Goal: Task Accomplishment & Management: Manage account settings

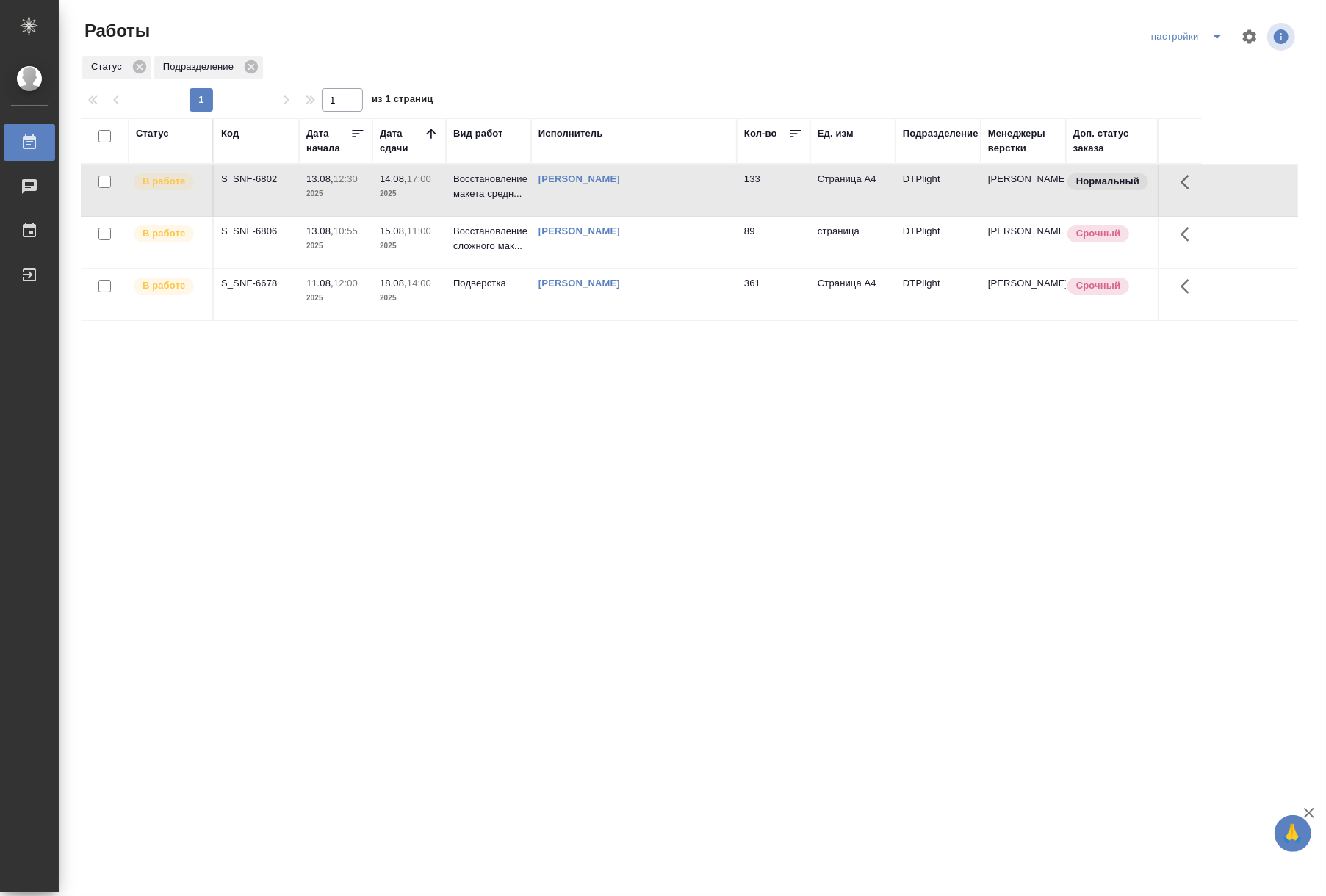
click at [478, 201] on p "Подверстка" at bounding box center [488, 186] width 70 height 29
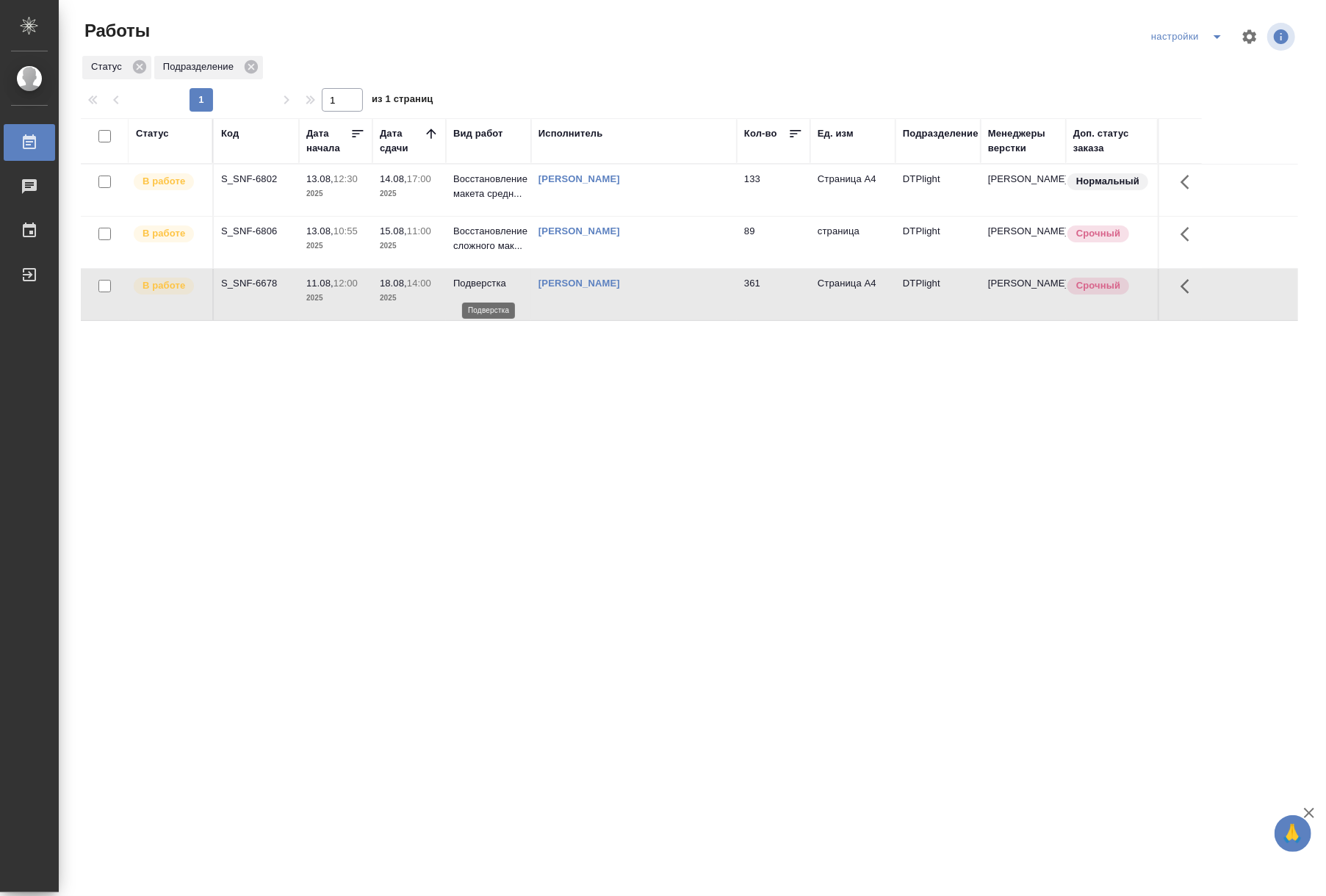
click at [478, 286] on p "Подверстка" at bounding box center [488, 284] width 70 height 15
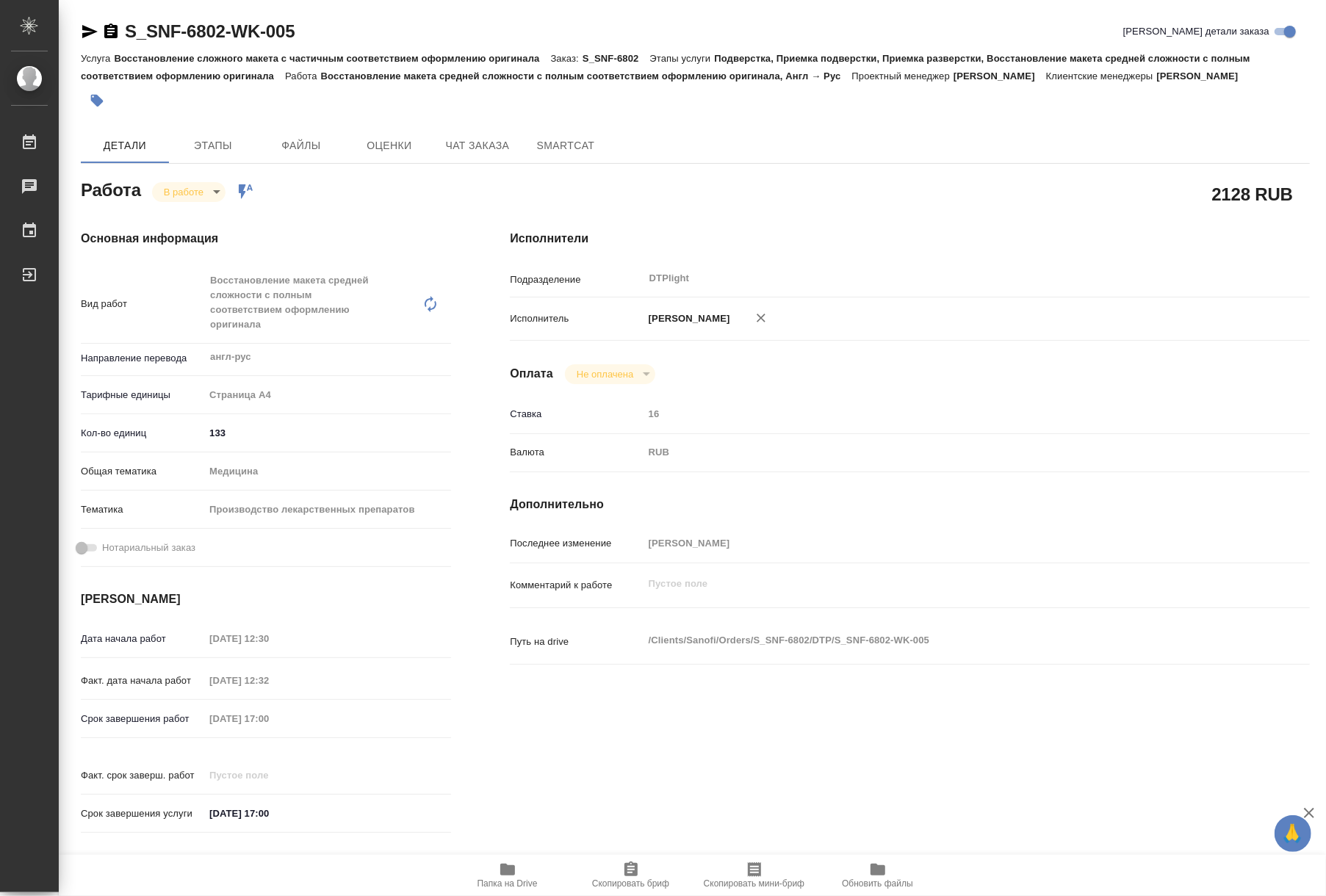
click at [499, 874] on icon "button" at bounding box center [507, 870] width 17 height 17
click at [88, 25] on icon "button" at bounding box center [89, 31] width 17 height 17
click at [76, 31] on div "S_SNF-6802-WK-005 Кратко детали заказа Услуга Восстановление сложного макета с …" at bounding box center [696, 656] width 1246 height 1312
click at [87, 36] on icon "button" at bounding box center [89, 31] width 17 height 17
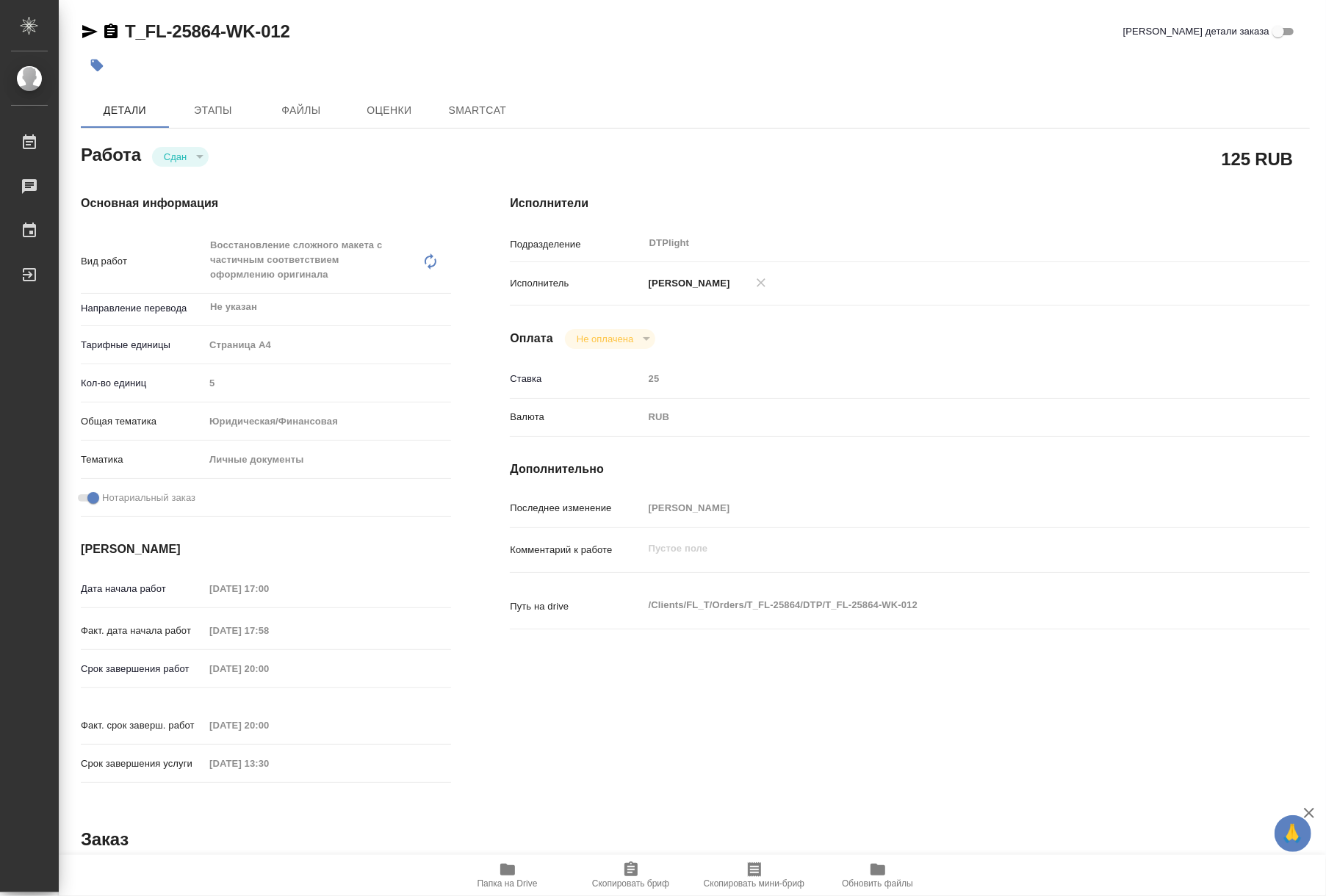
type textarea "x"
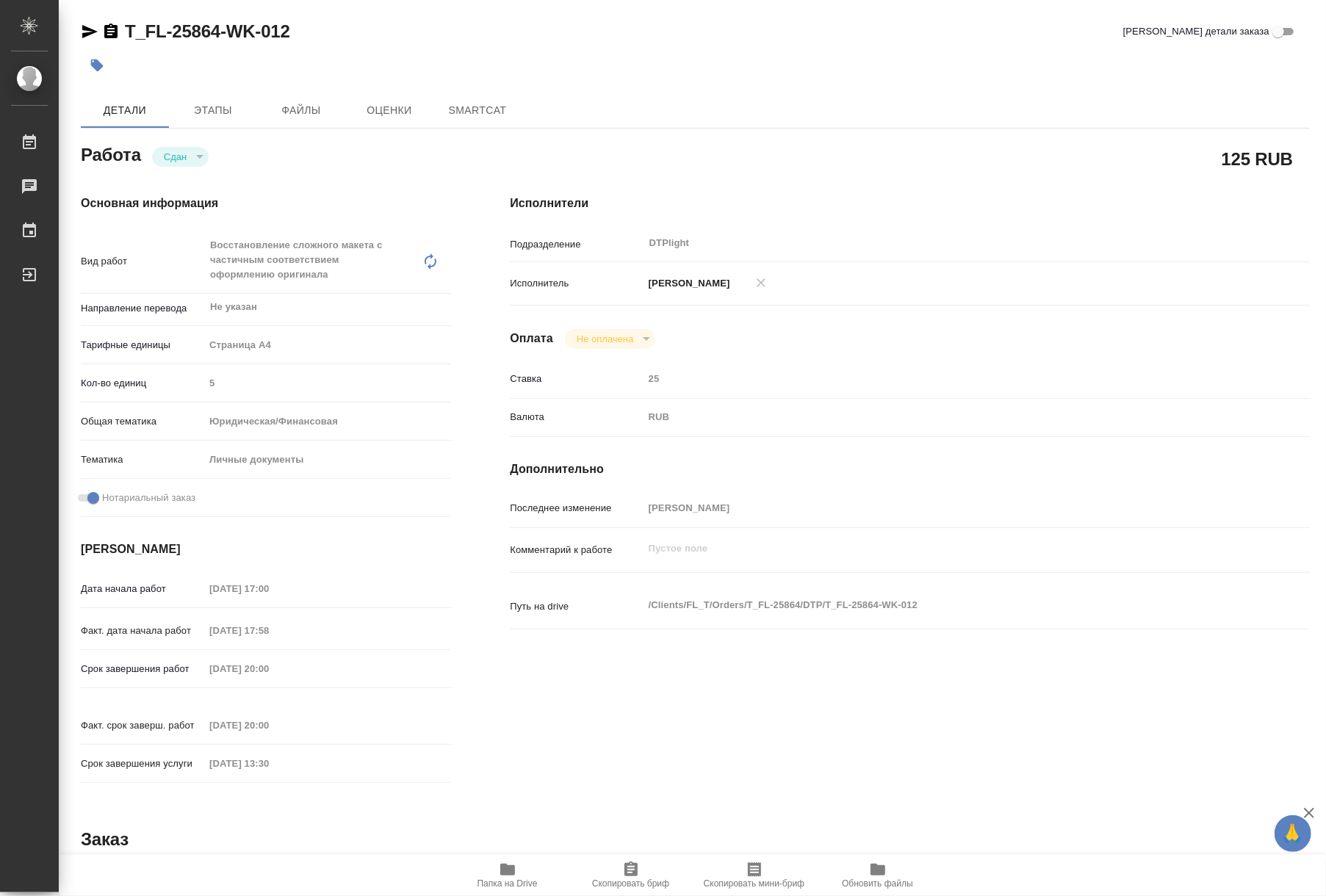
type textarea "x"
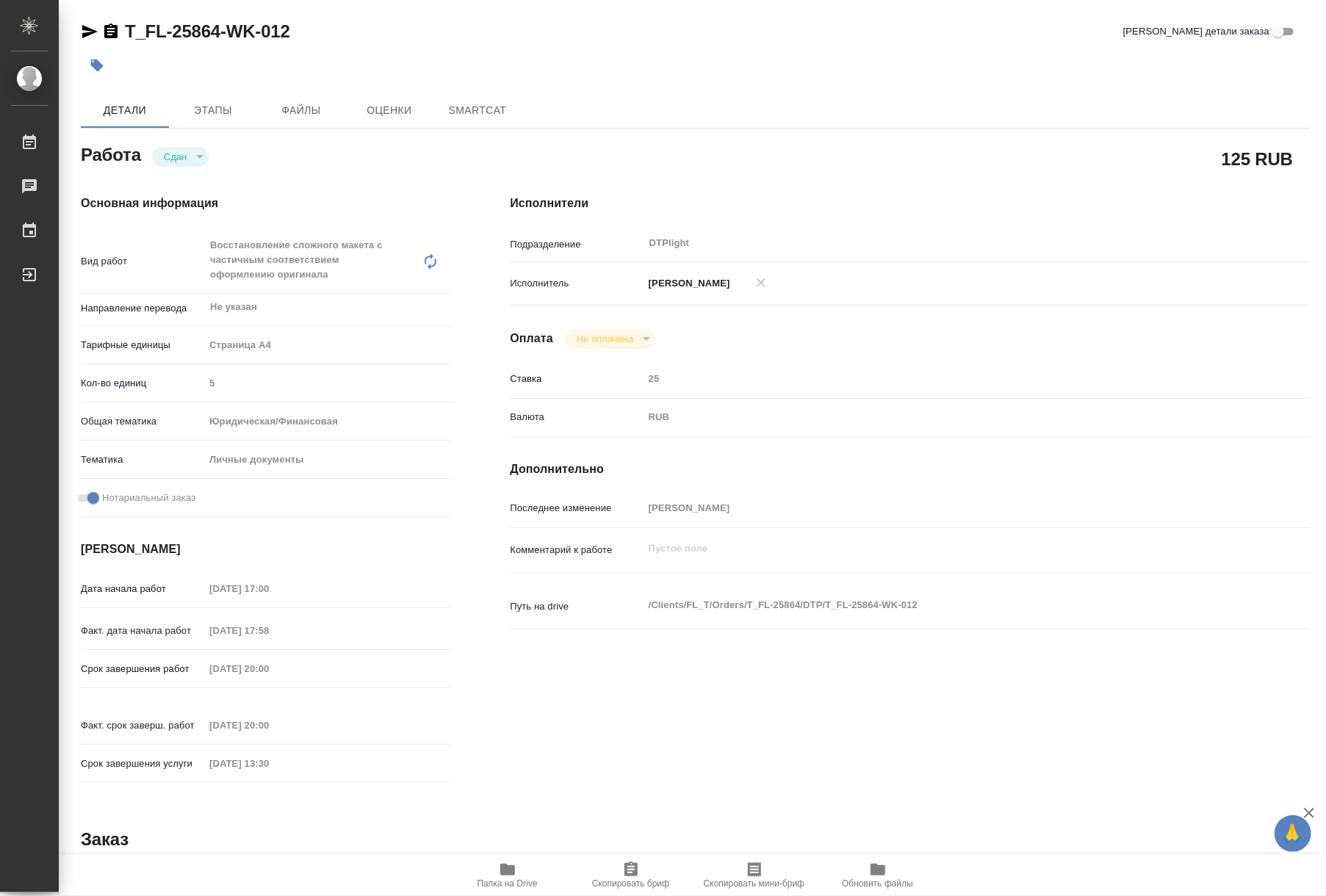
type textarea "x"
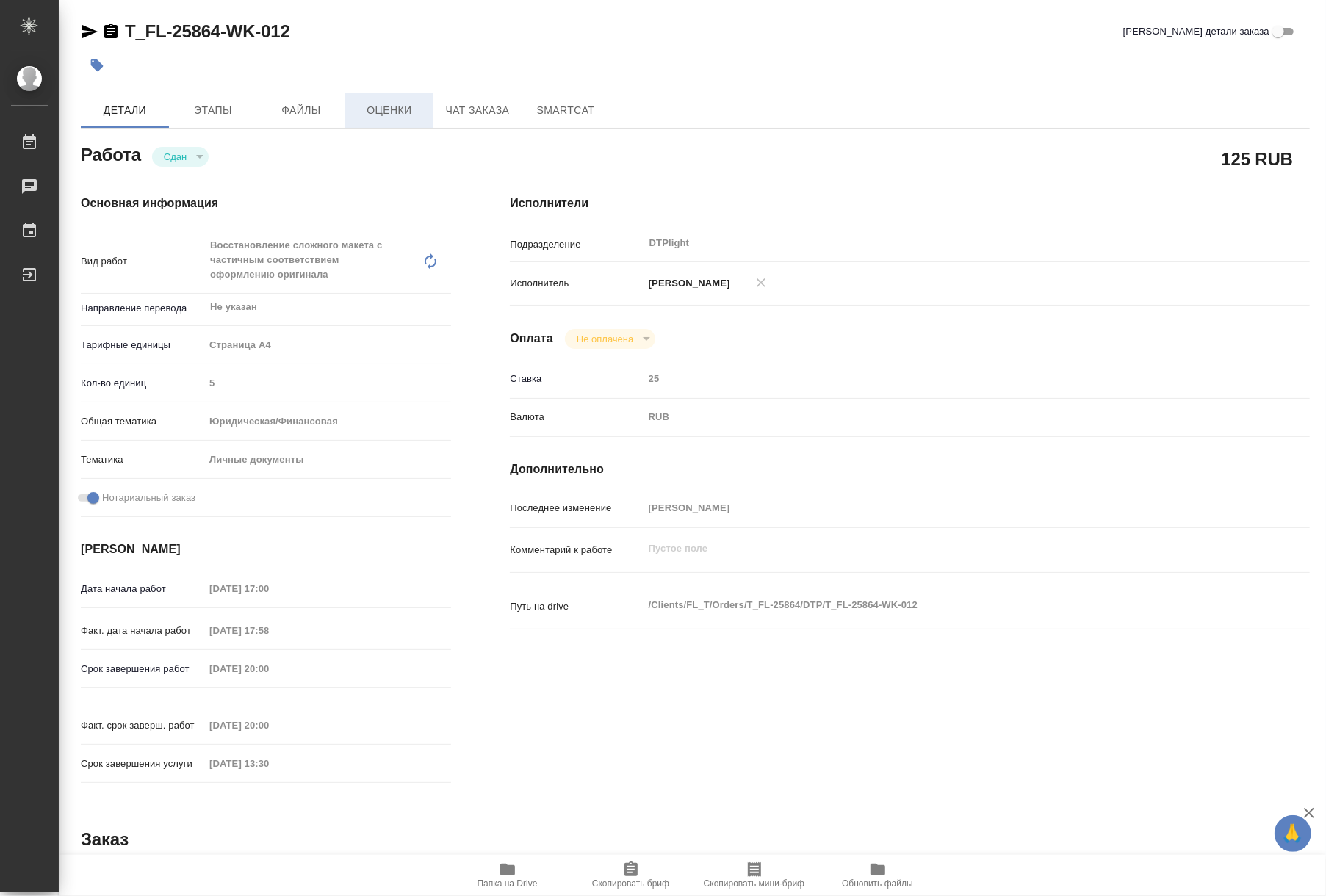
click at [370, 104] on span "Оценки" at bounding box center [389, 110] width 70 height 18
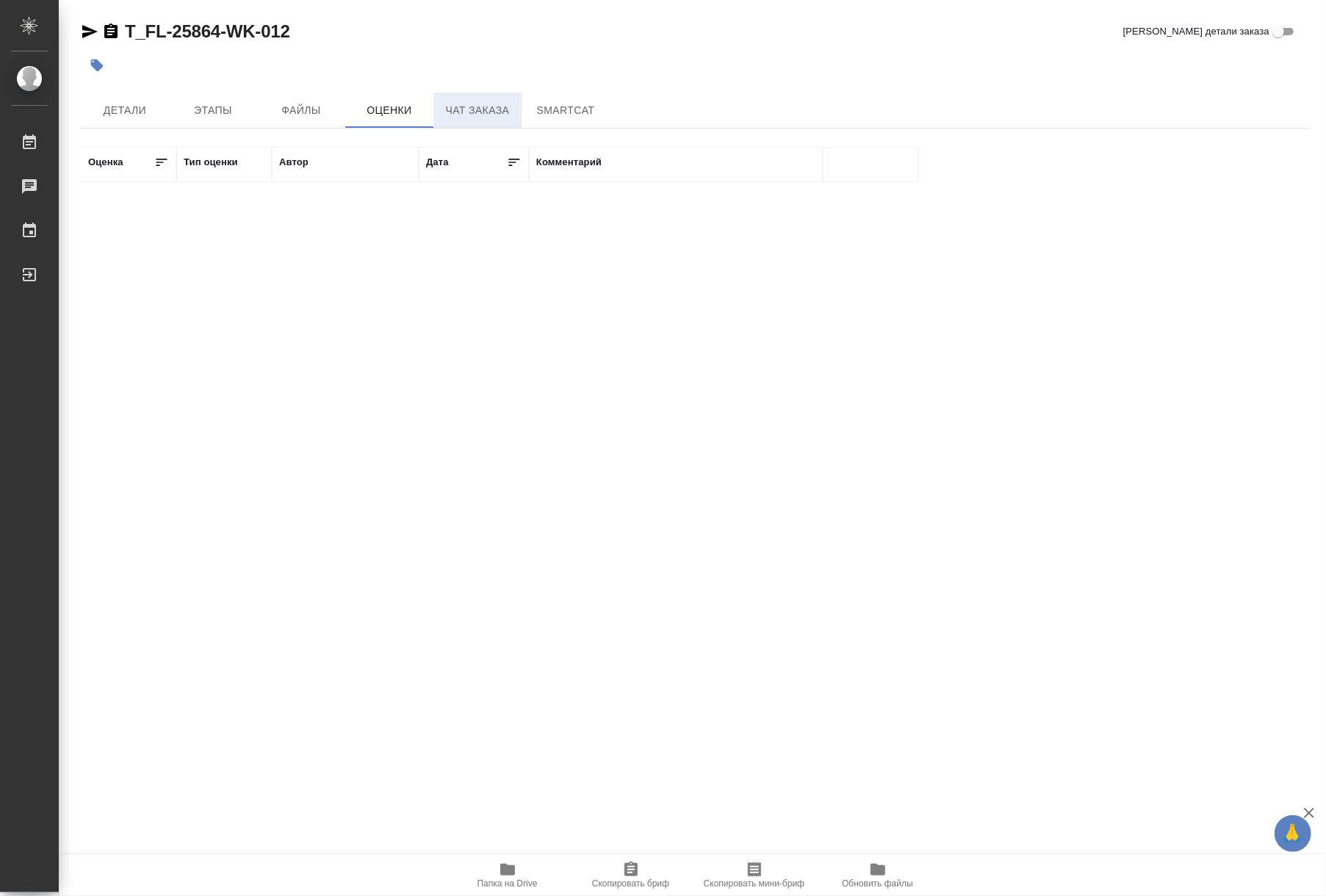
click at [467, 118] on span "Чат заказа" at bounding box center [477, 110] width 70 height 18
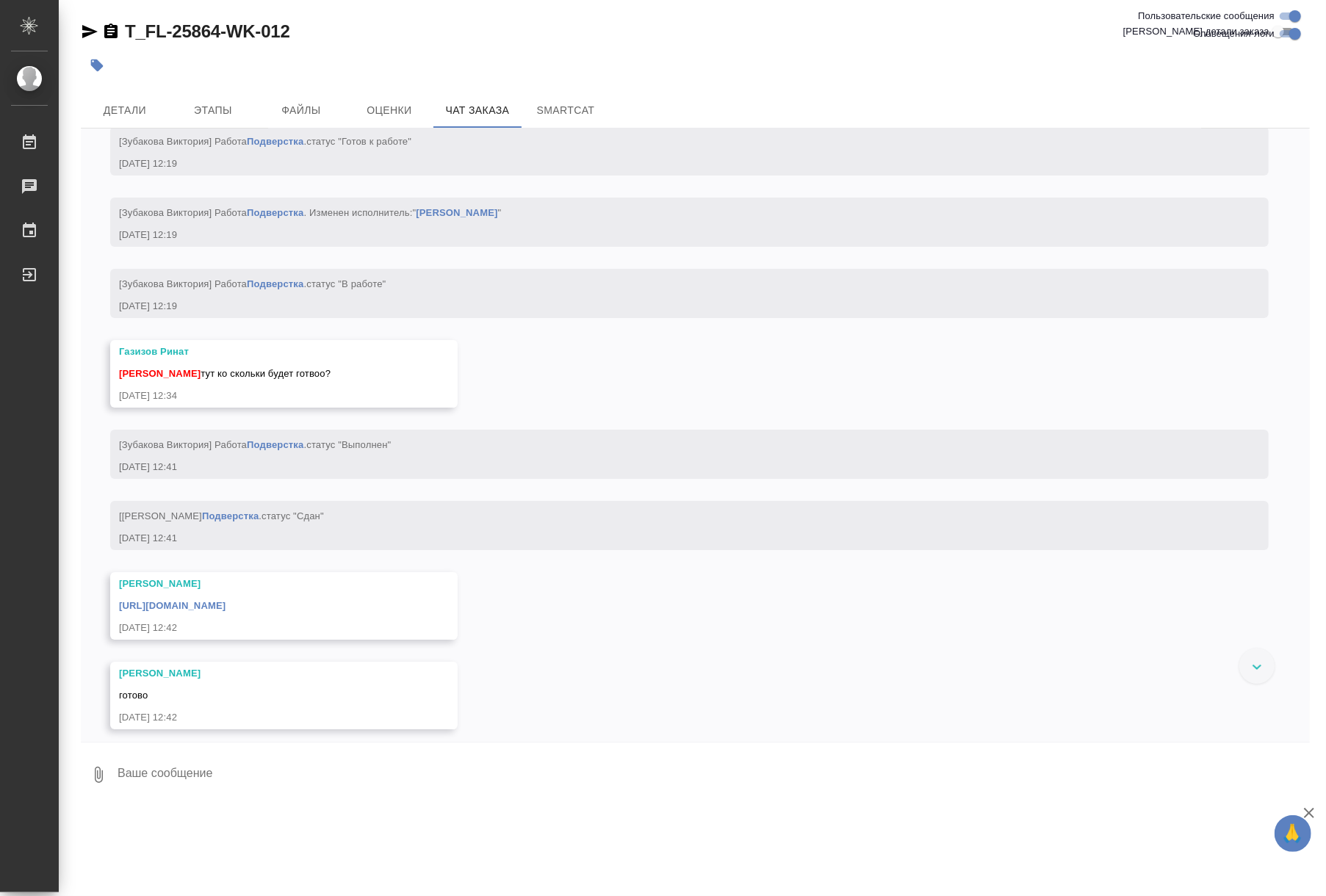
scroll to position [7411, 0]
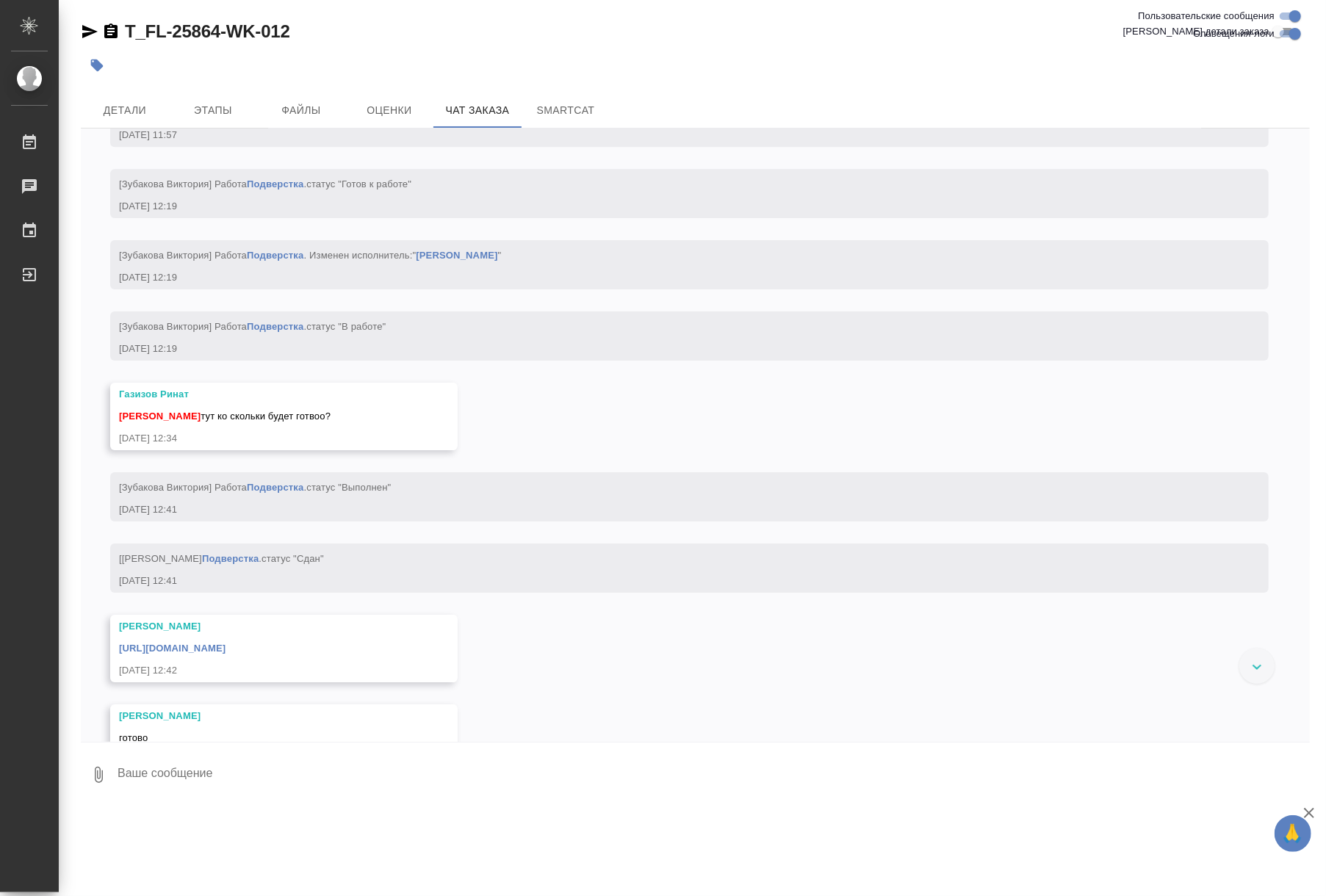
click at [295, 190] on link "Подверстка" at bounding box center [275, 184] width 56 height 11
click at [136, 119] on button "Детали" at bounding box center [125, 110] width 88 height 36
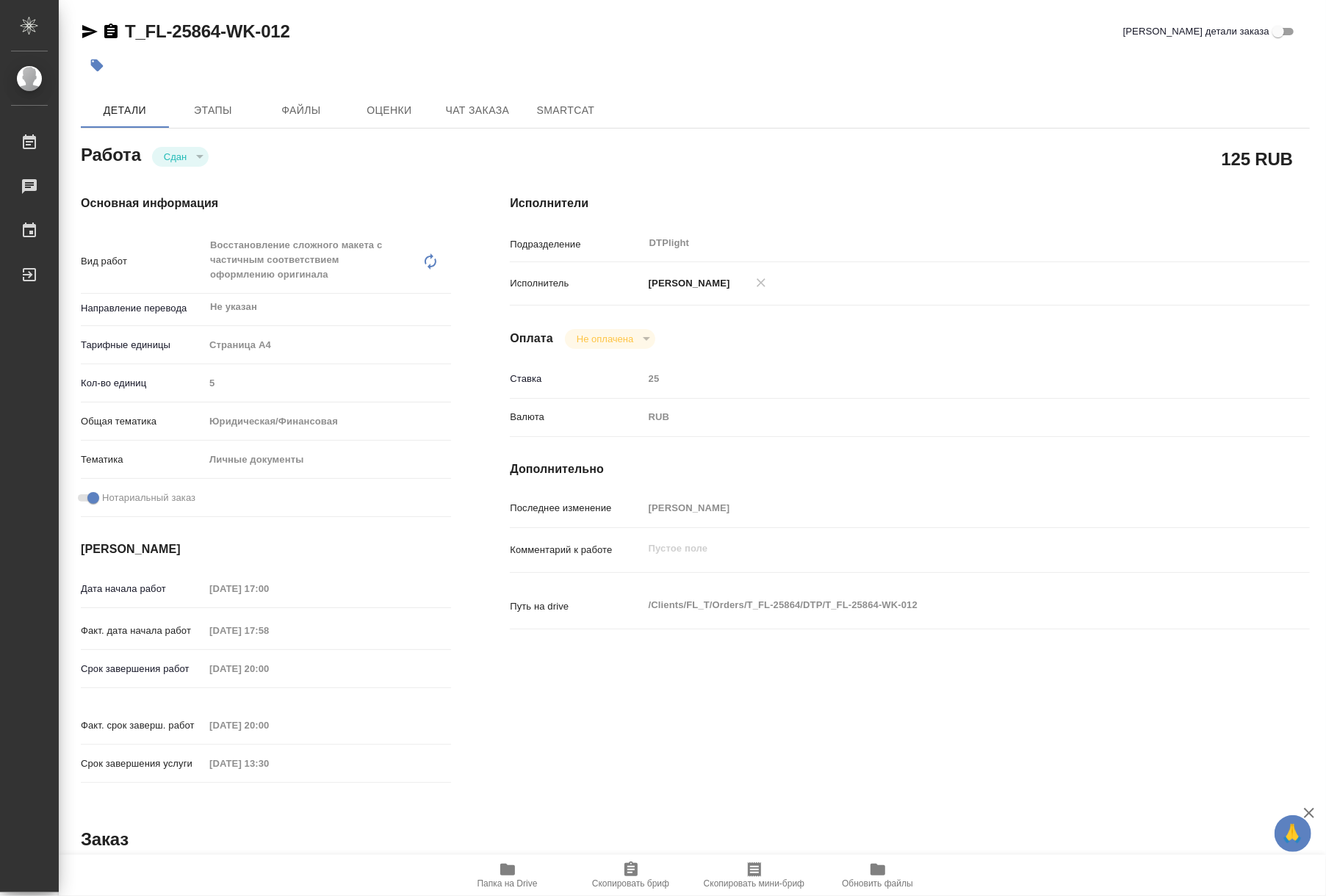
type textarea "x"
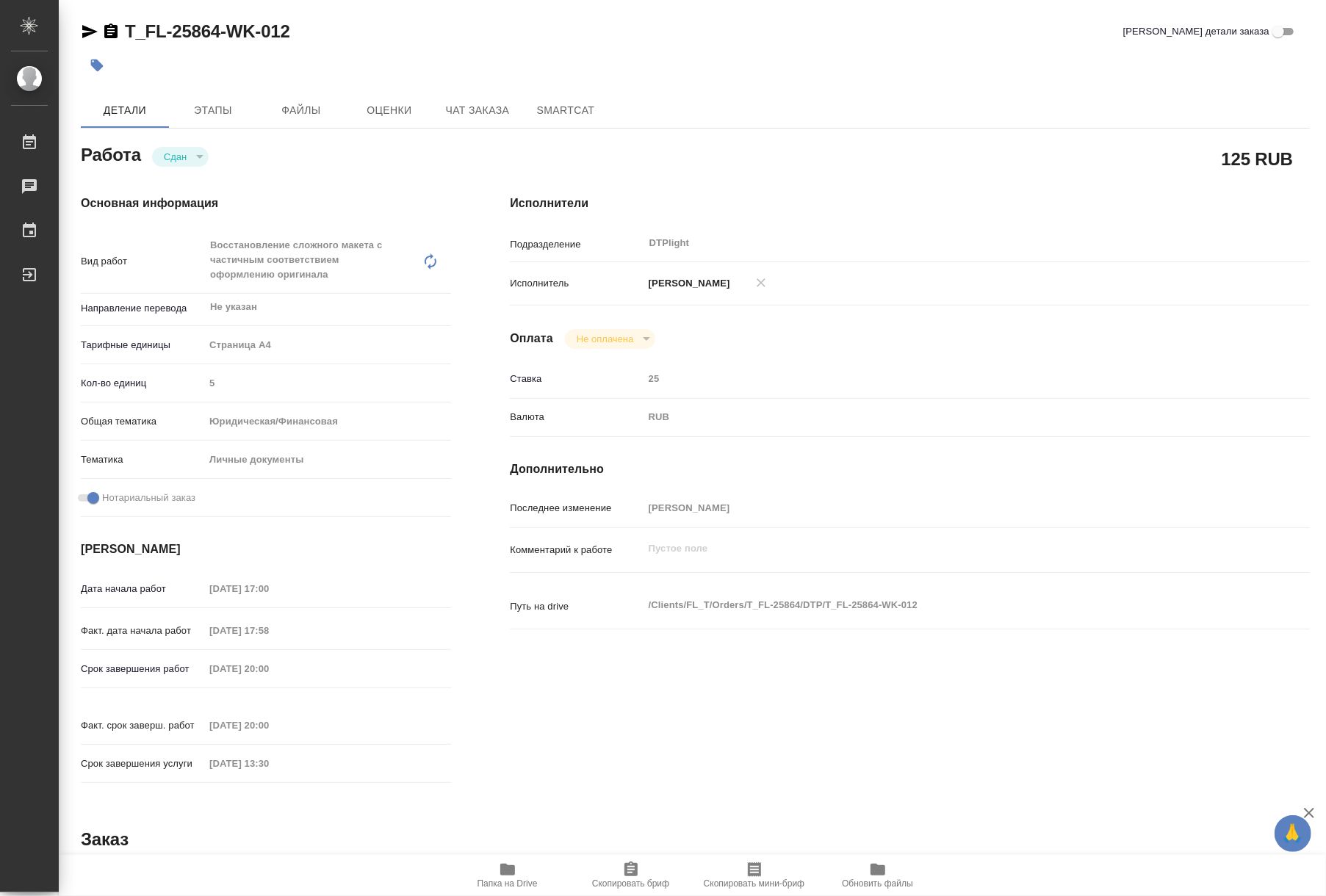
type textarea "x"
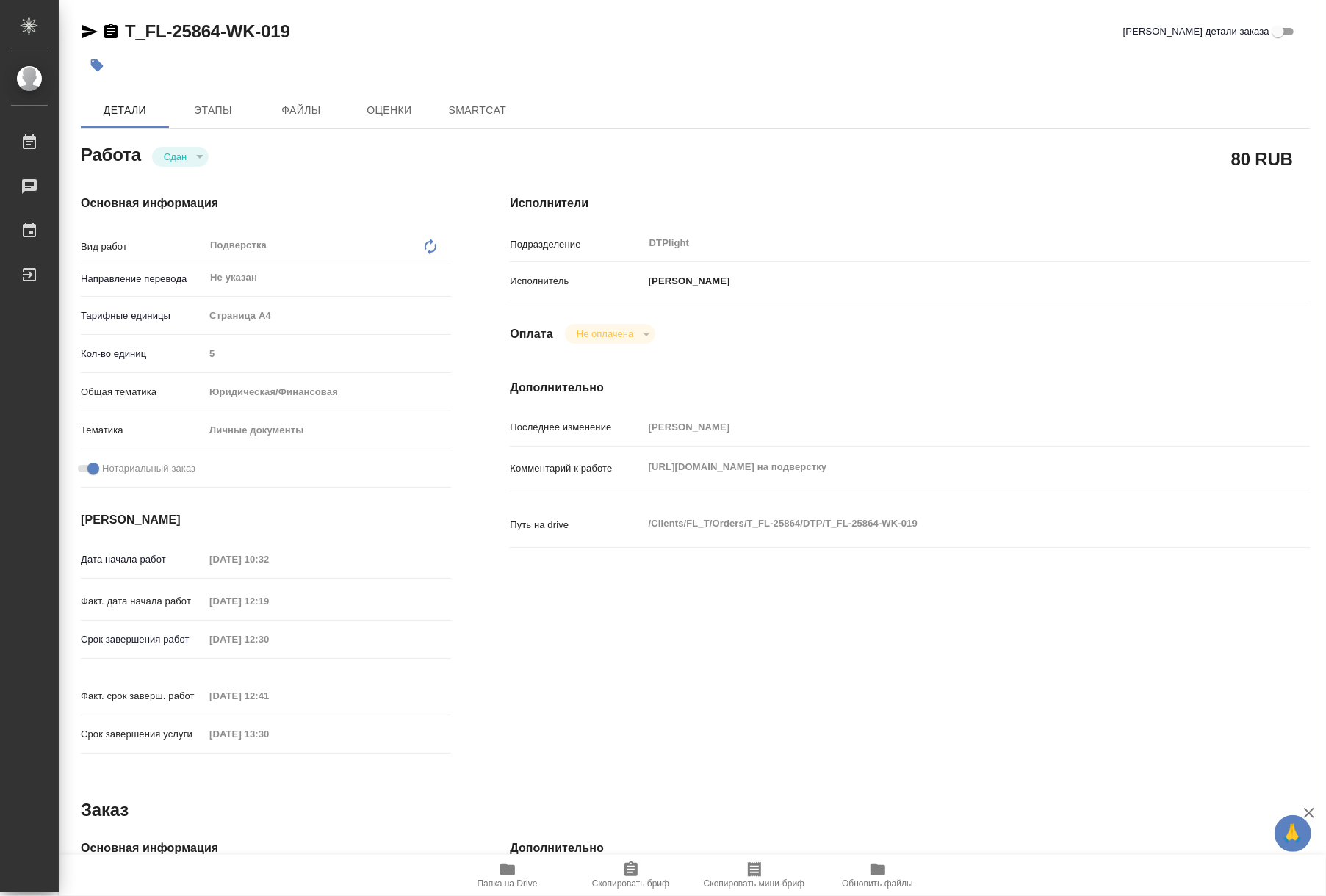
type textarea "x"
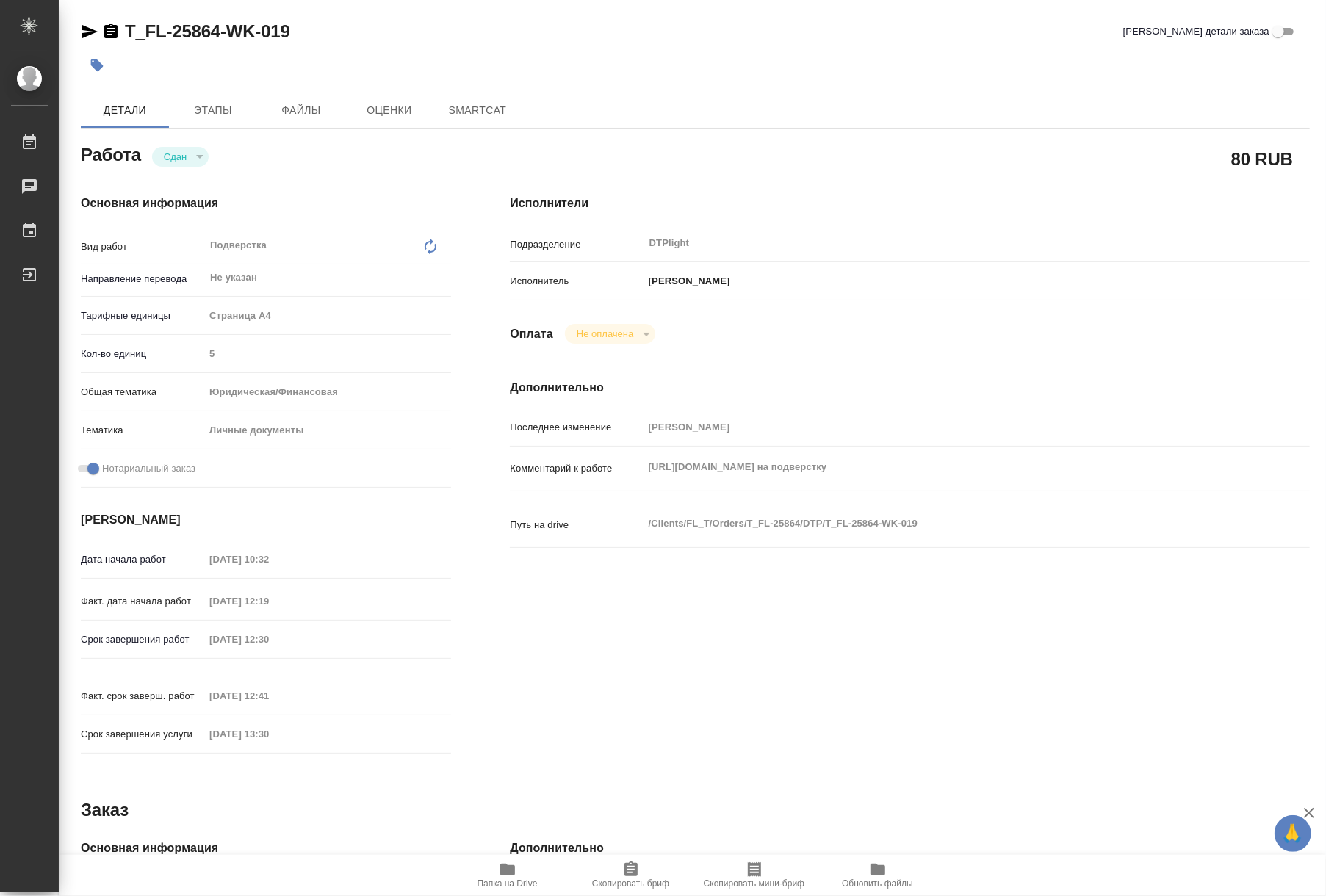
type textarea "x"
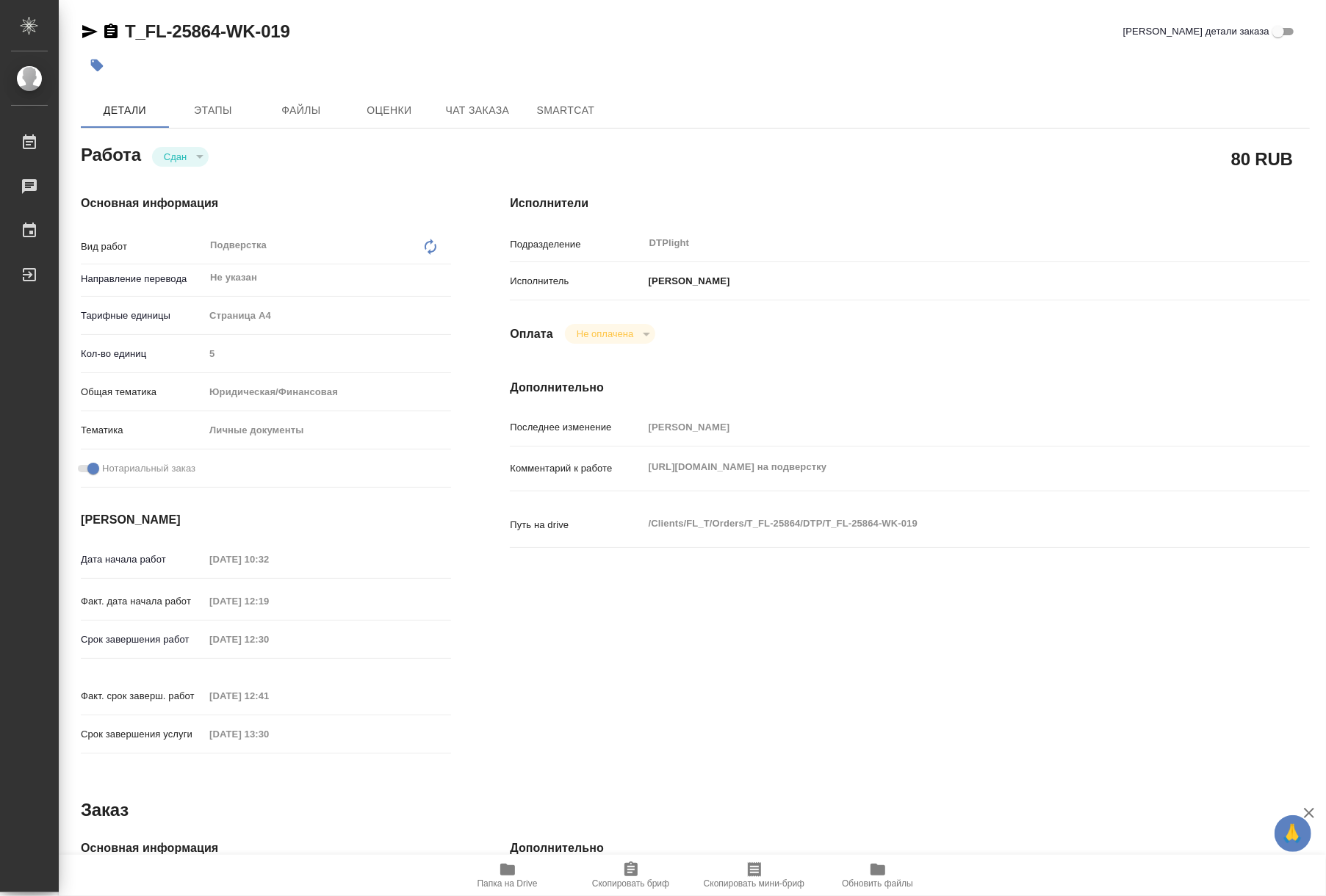
type textarea "x"
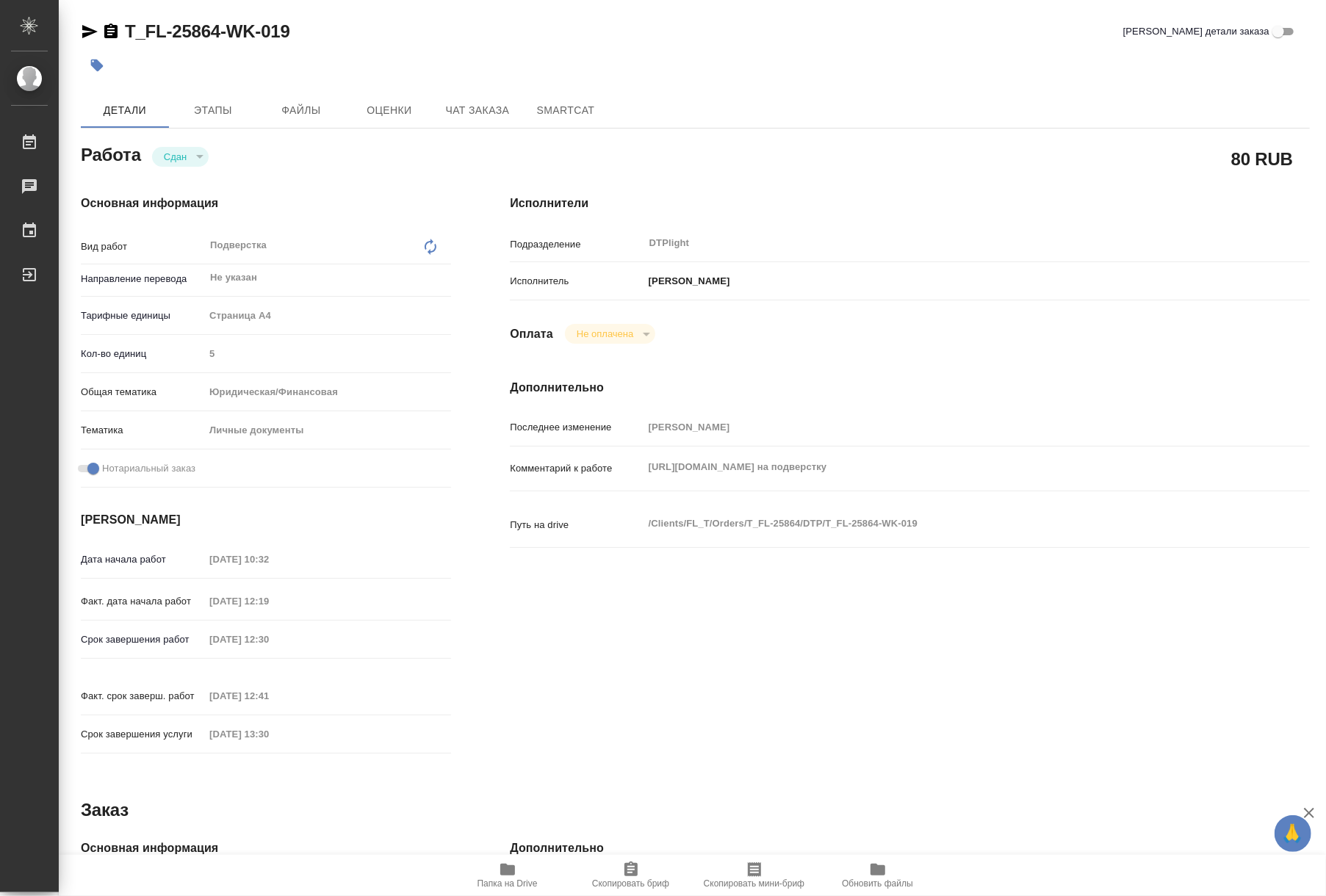
type textarea "x"
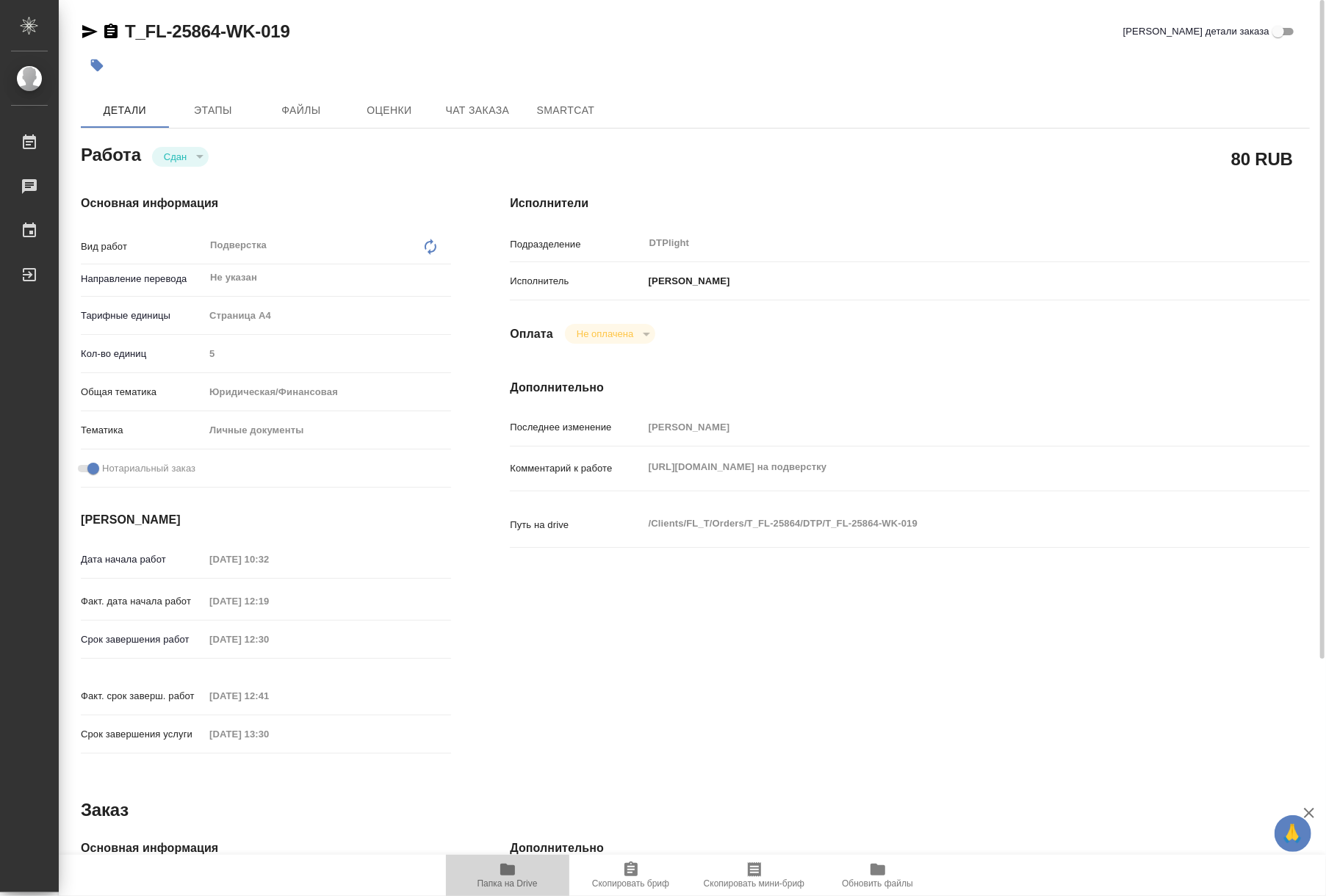
click at [514, 870] on icon "button" at bounding box center [508, 870] width 15 height 12
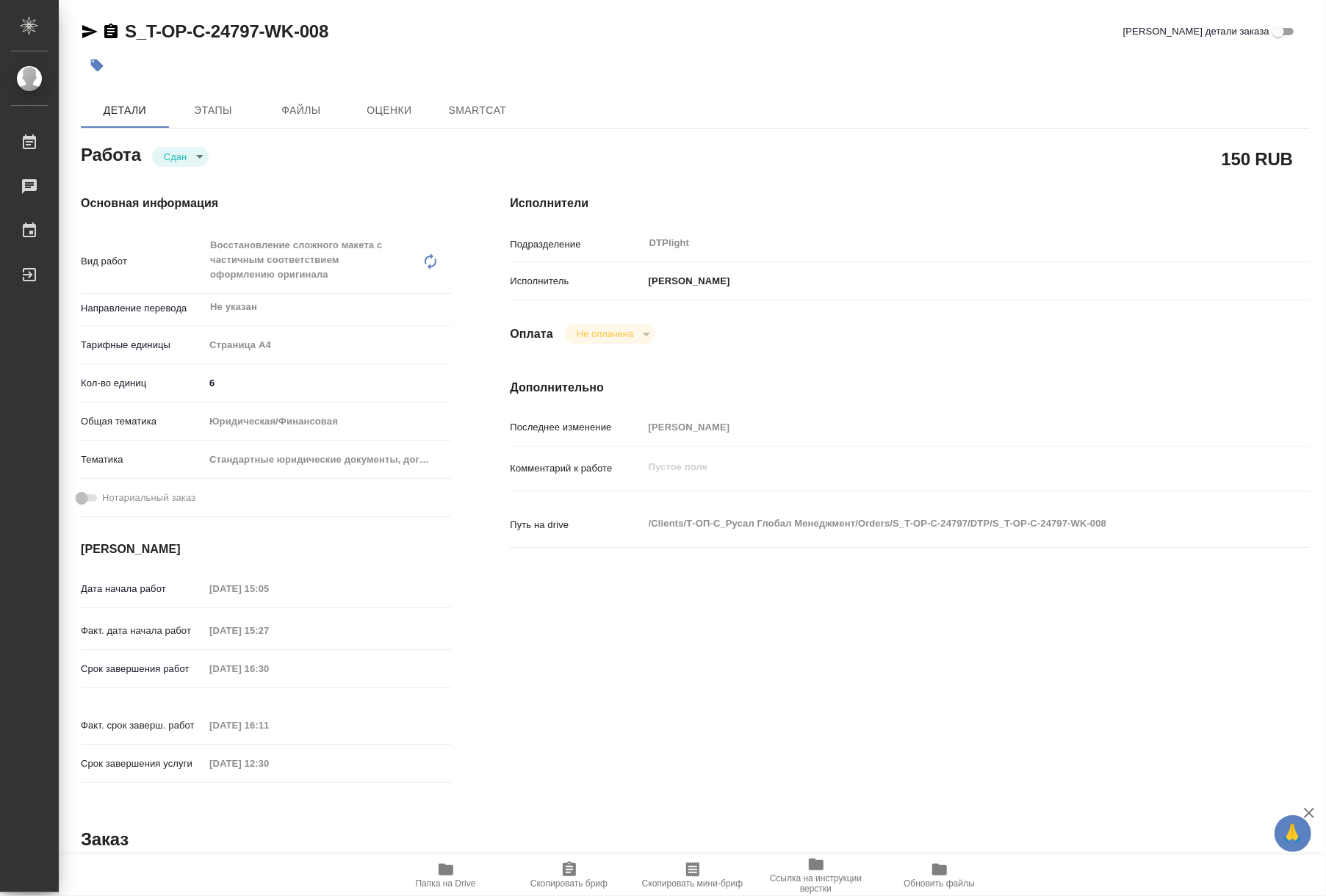
type textarea "x"
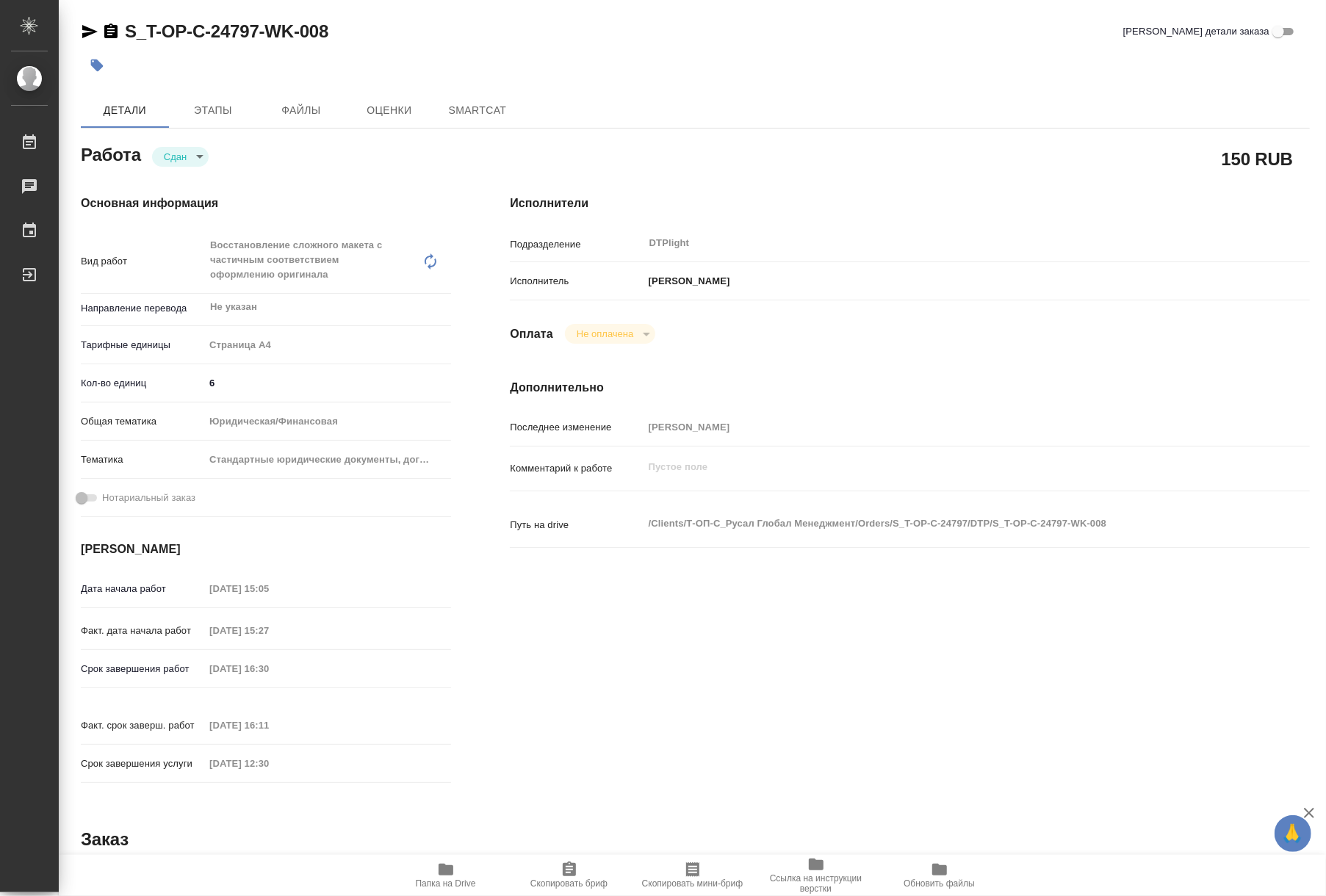
type textarea "x"
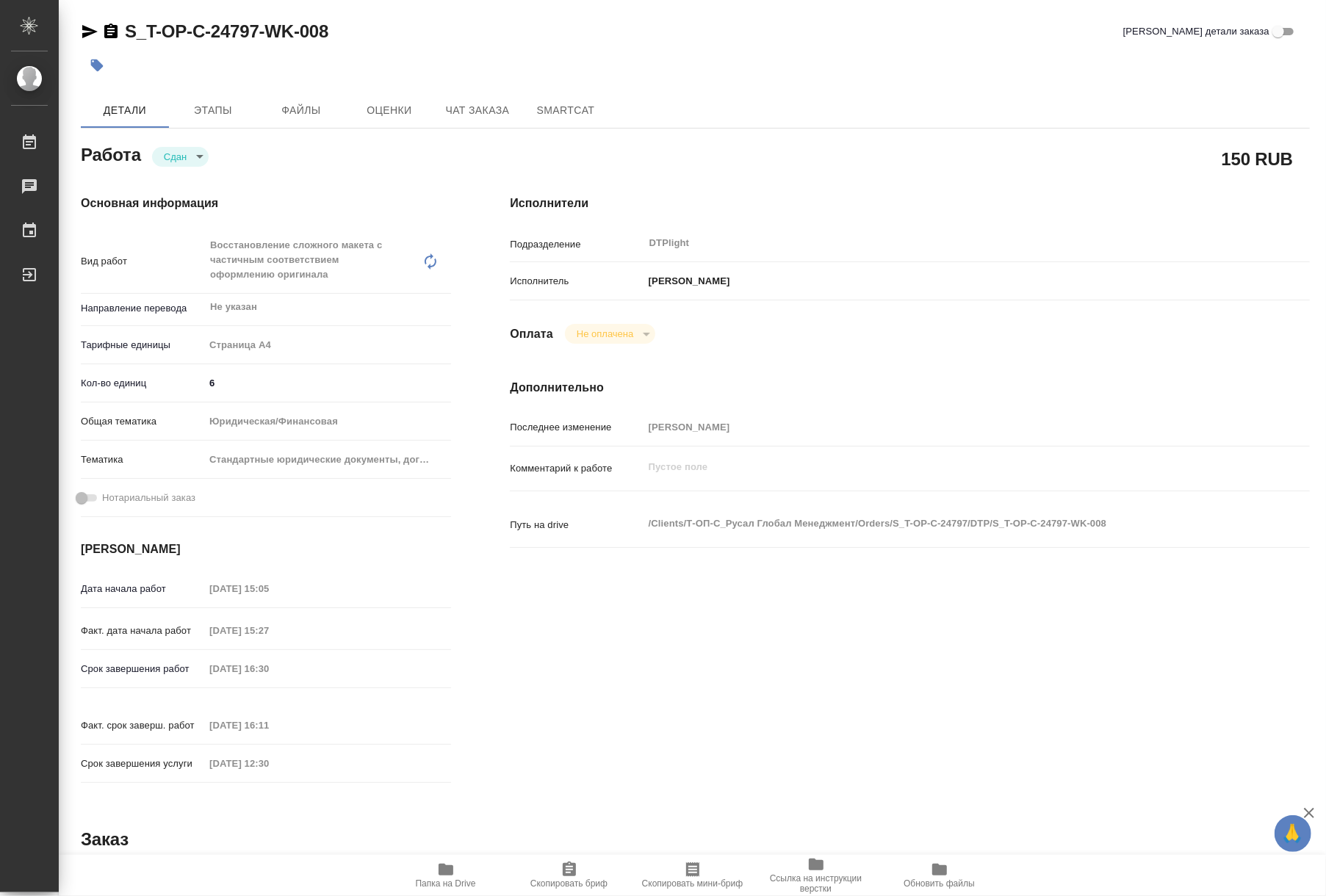
type textarea "x"
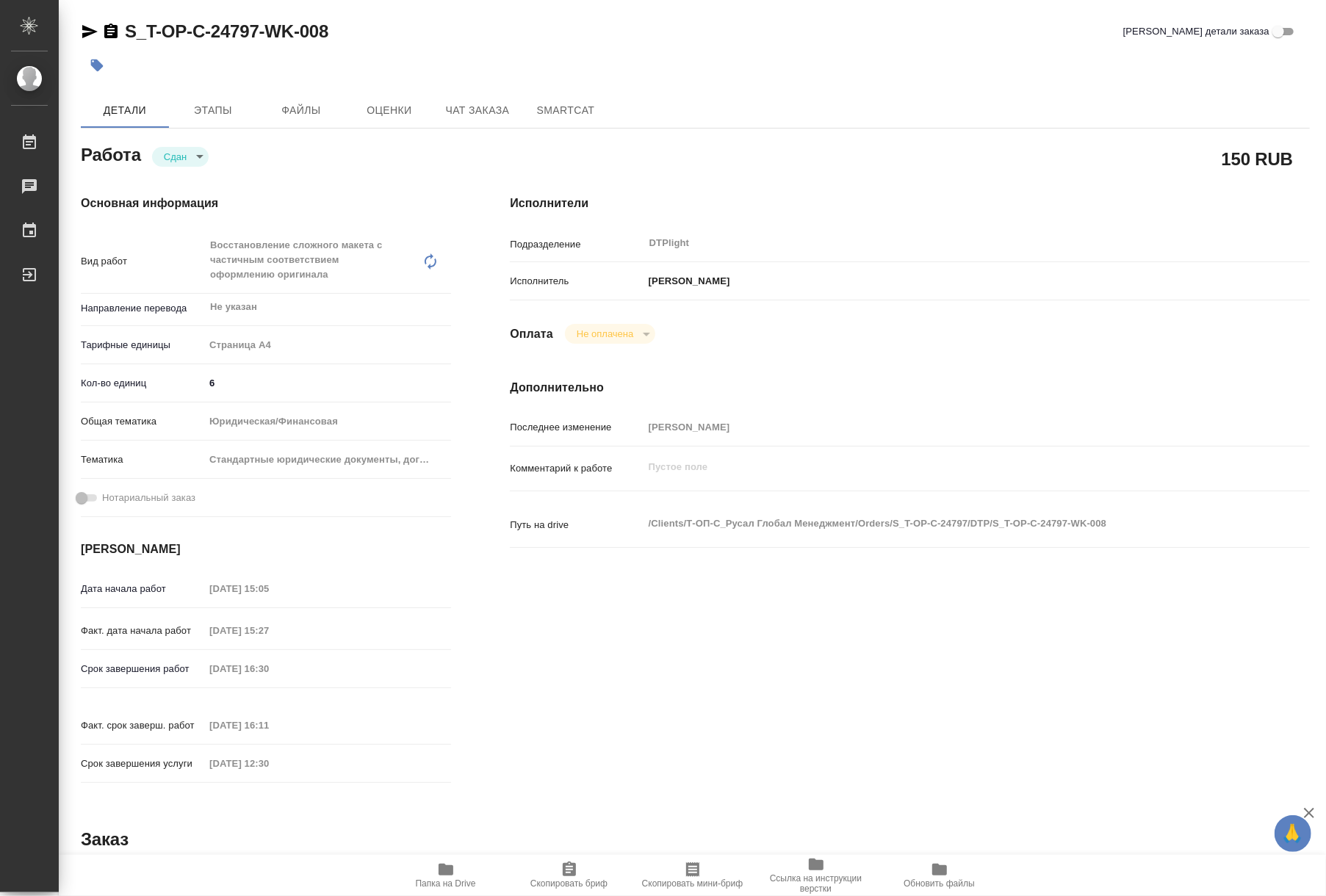
type textarea "x"
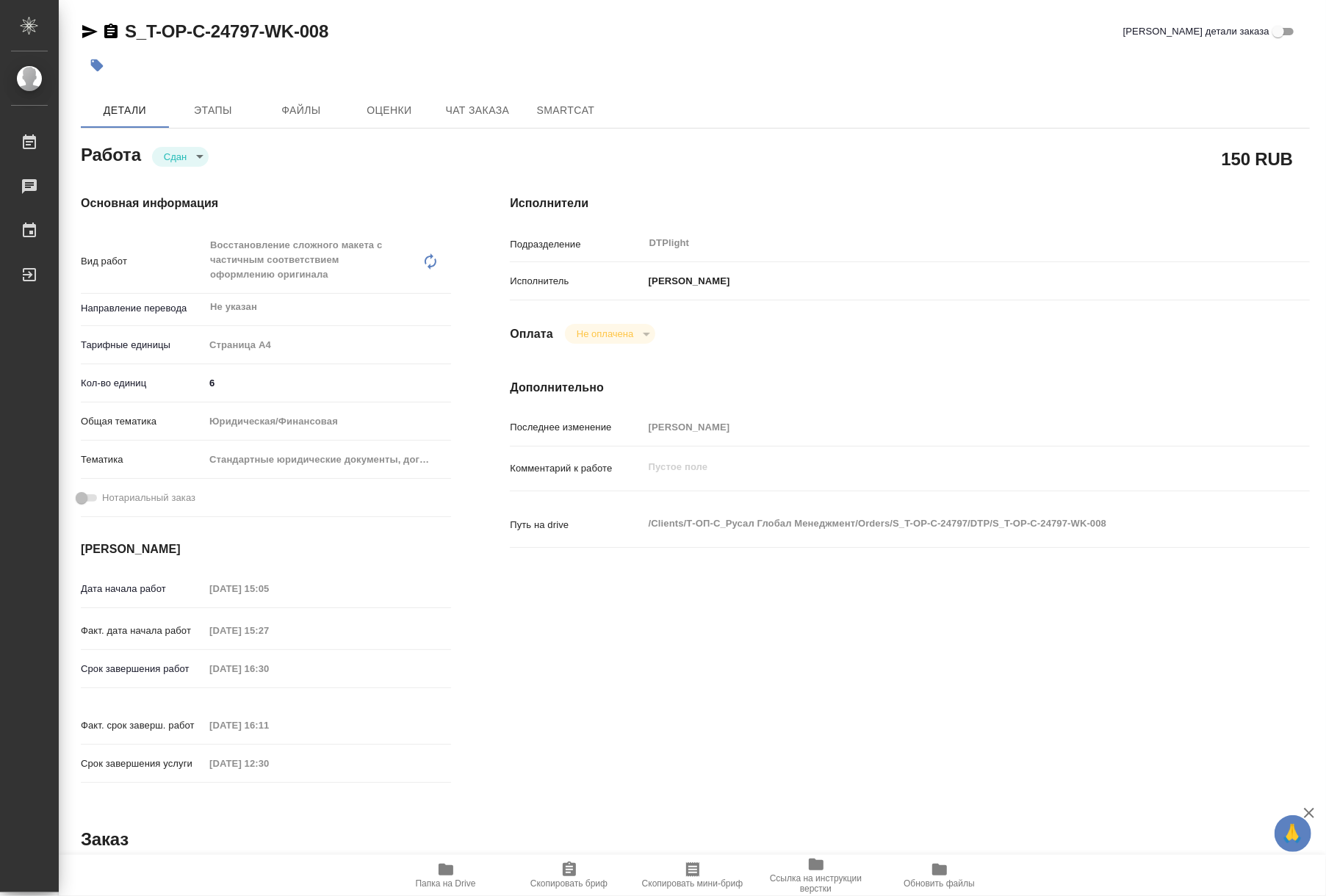
drag, startPoint x: 452, startPoint y: 850, endPoint x: 451, endPoint y: 858, distance: 8.1
click at [446, 874] on icon "button" at bounding box center [446, 870] width 15 height 12
type textarea "x"
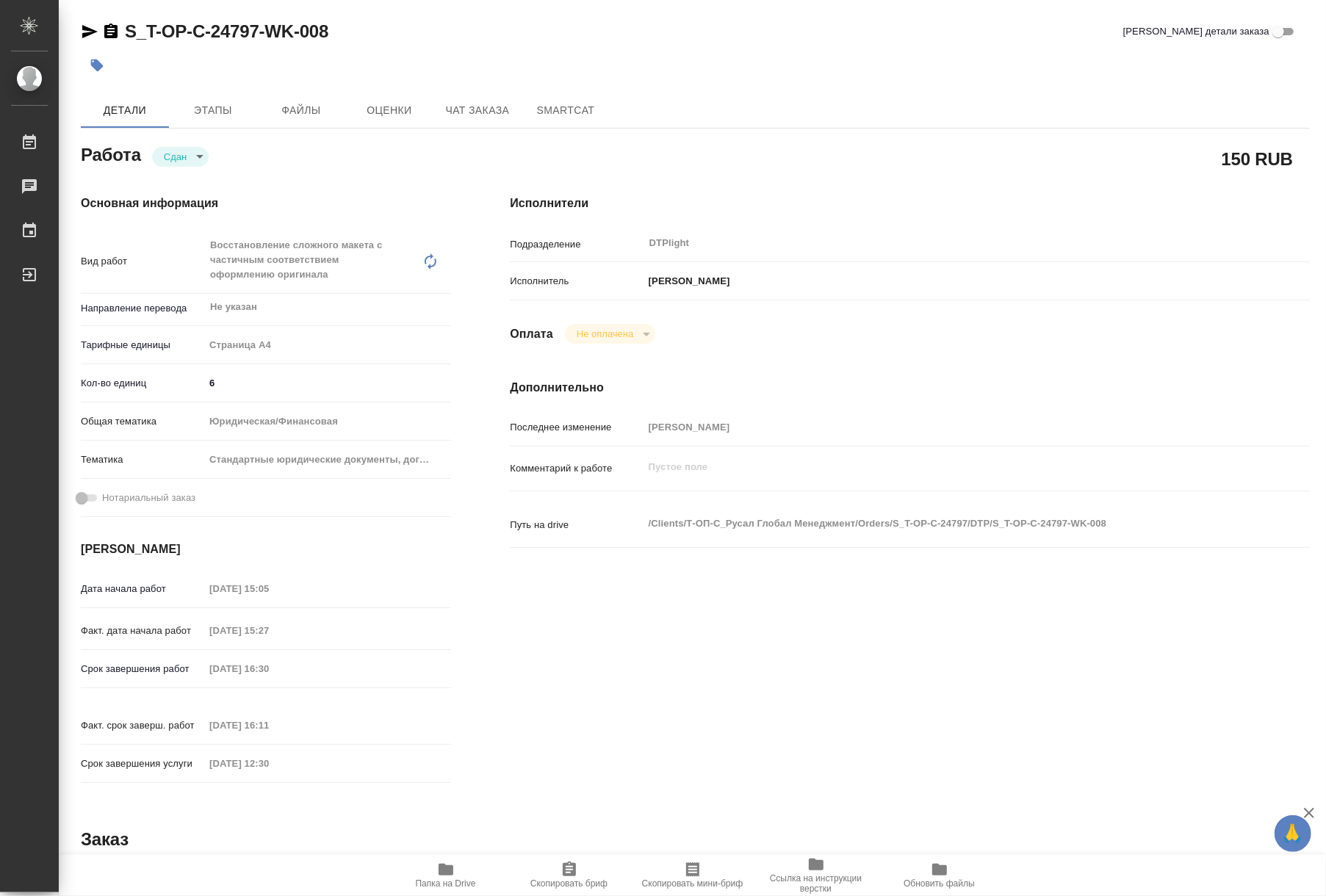
type textarea "x"
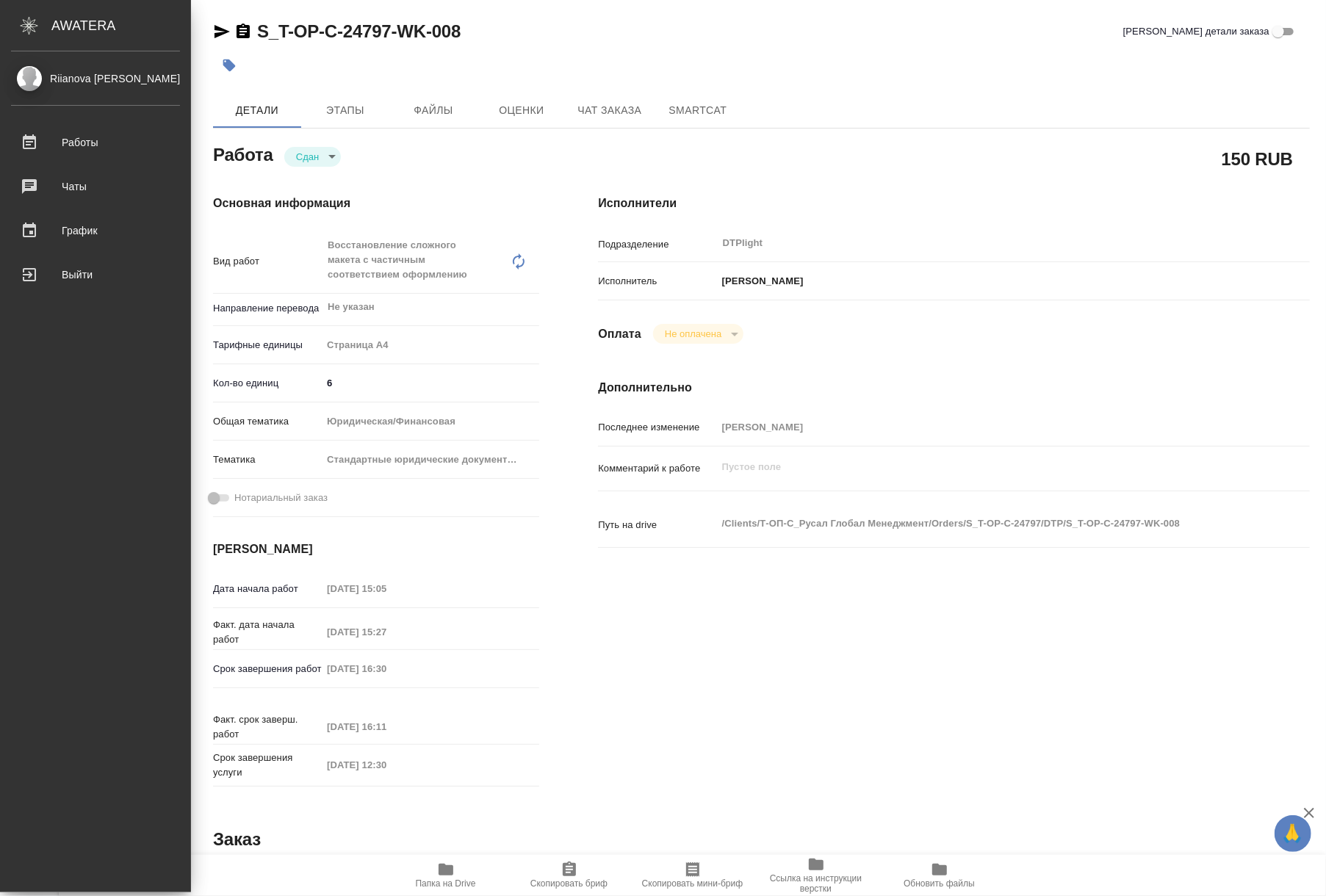
type textarea "x"
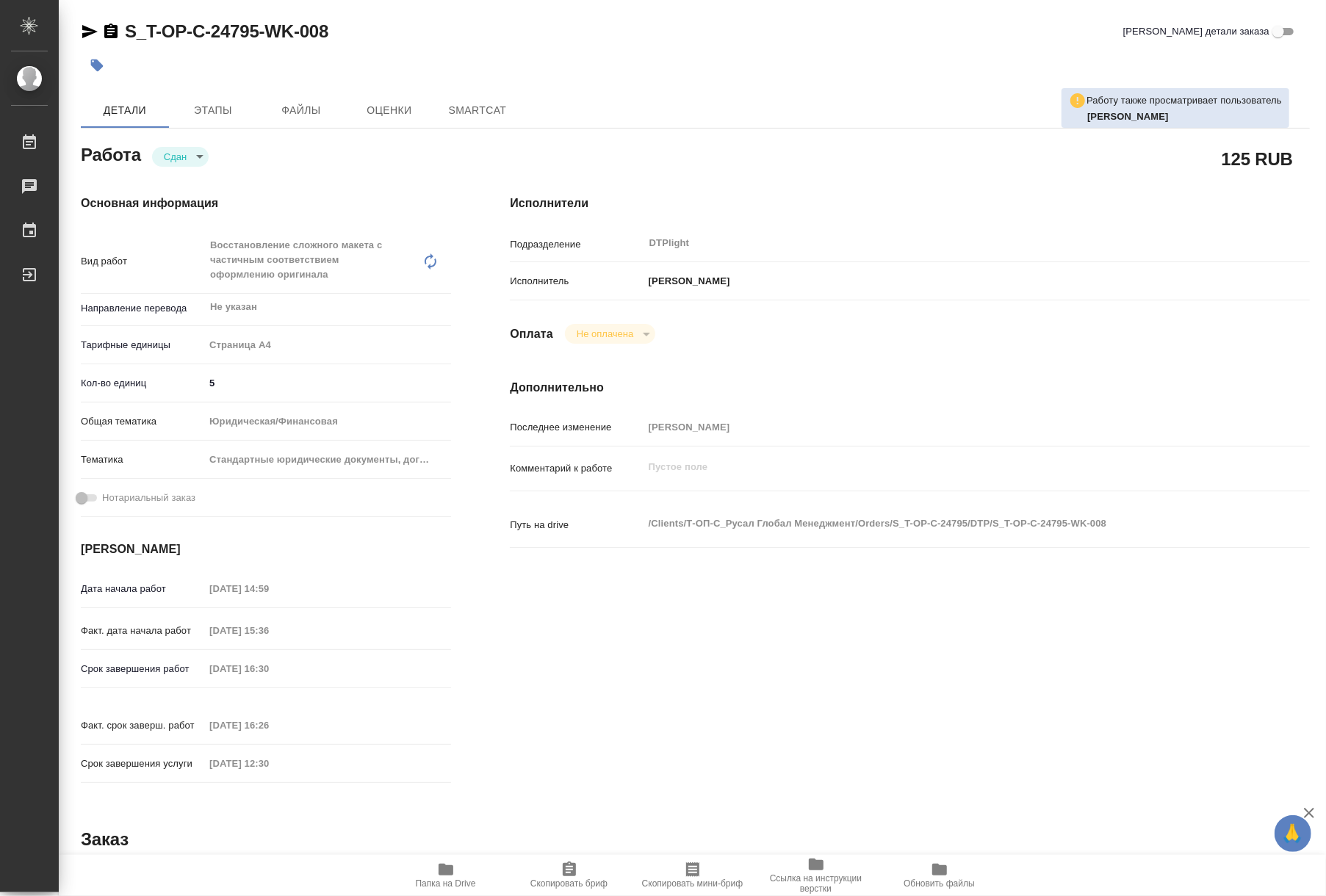
type textarea "x"
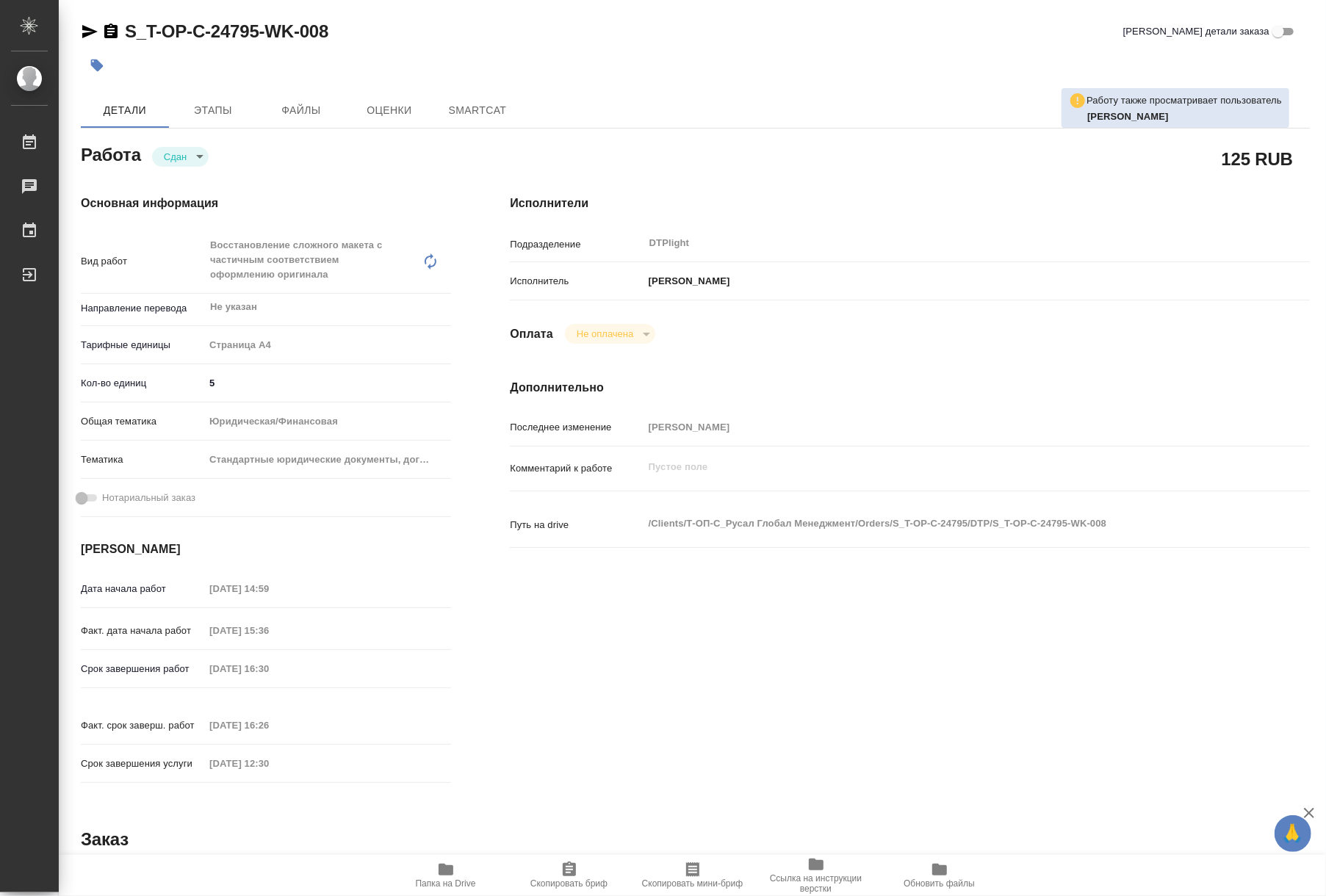
type textarea "x"
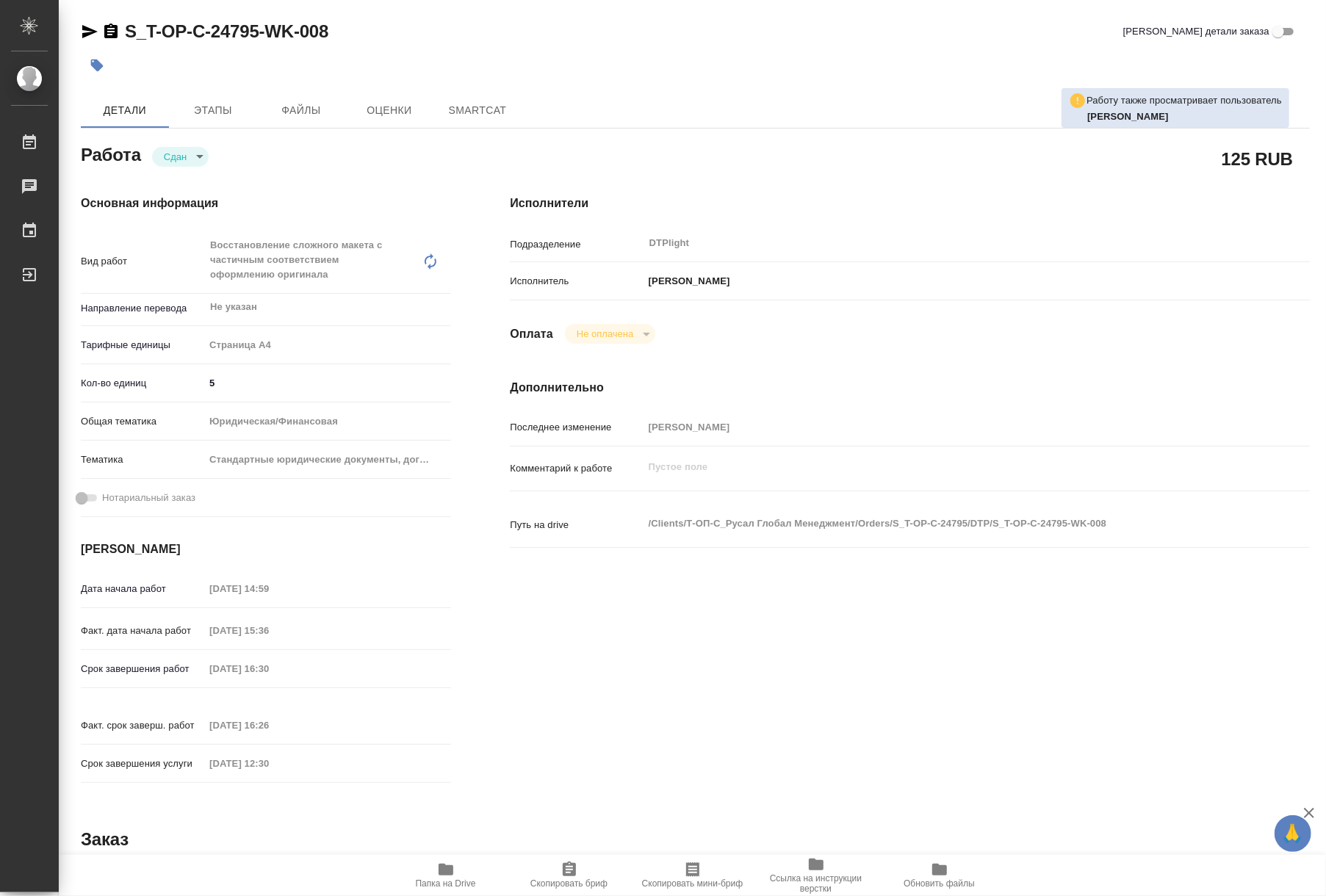
type textarea "x"
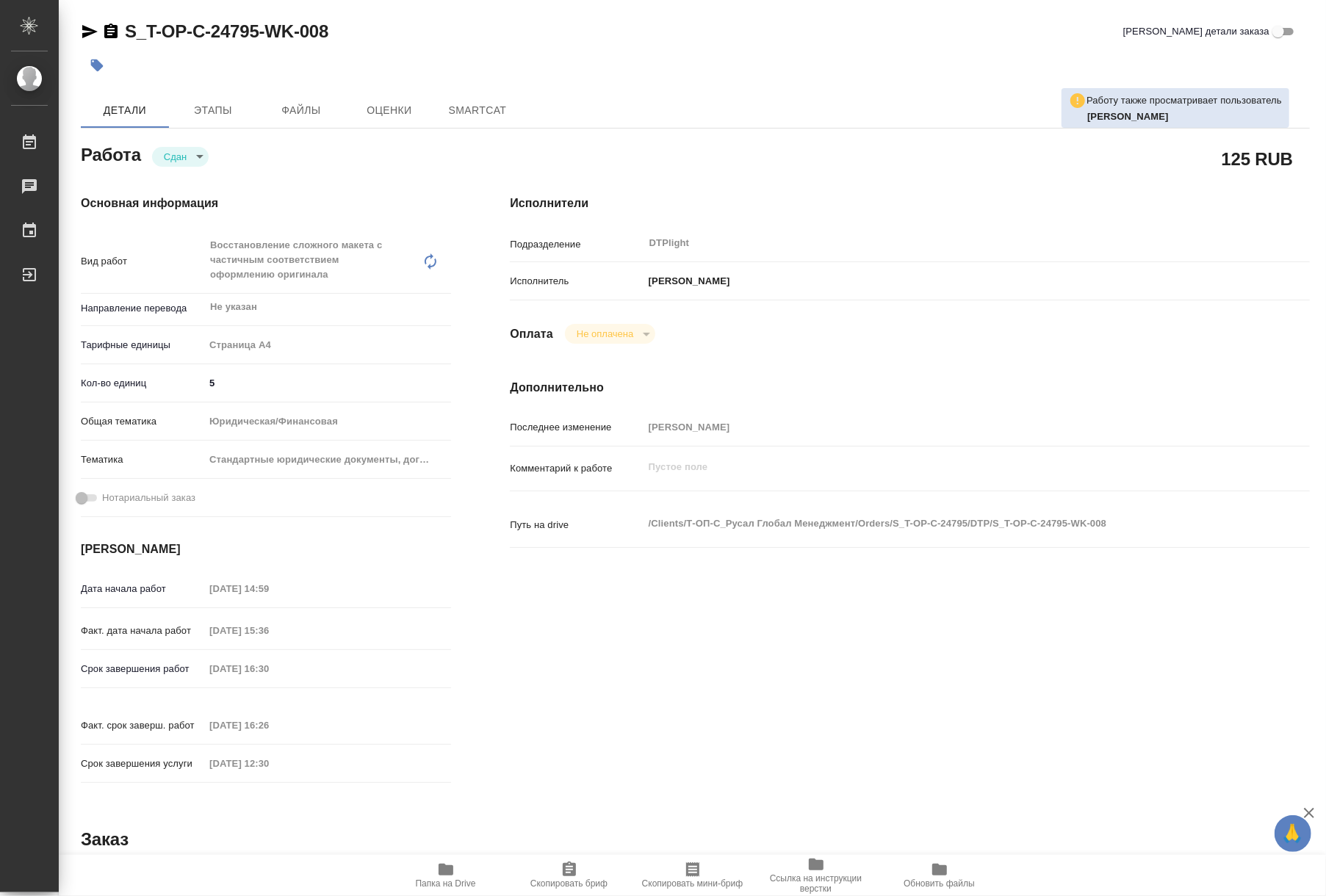
type textarea "x"
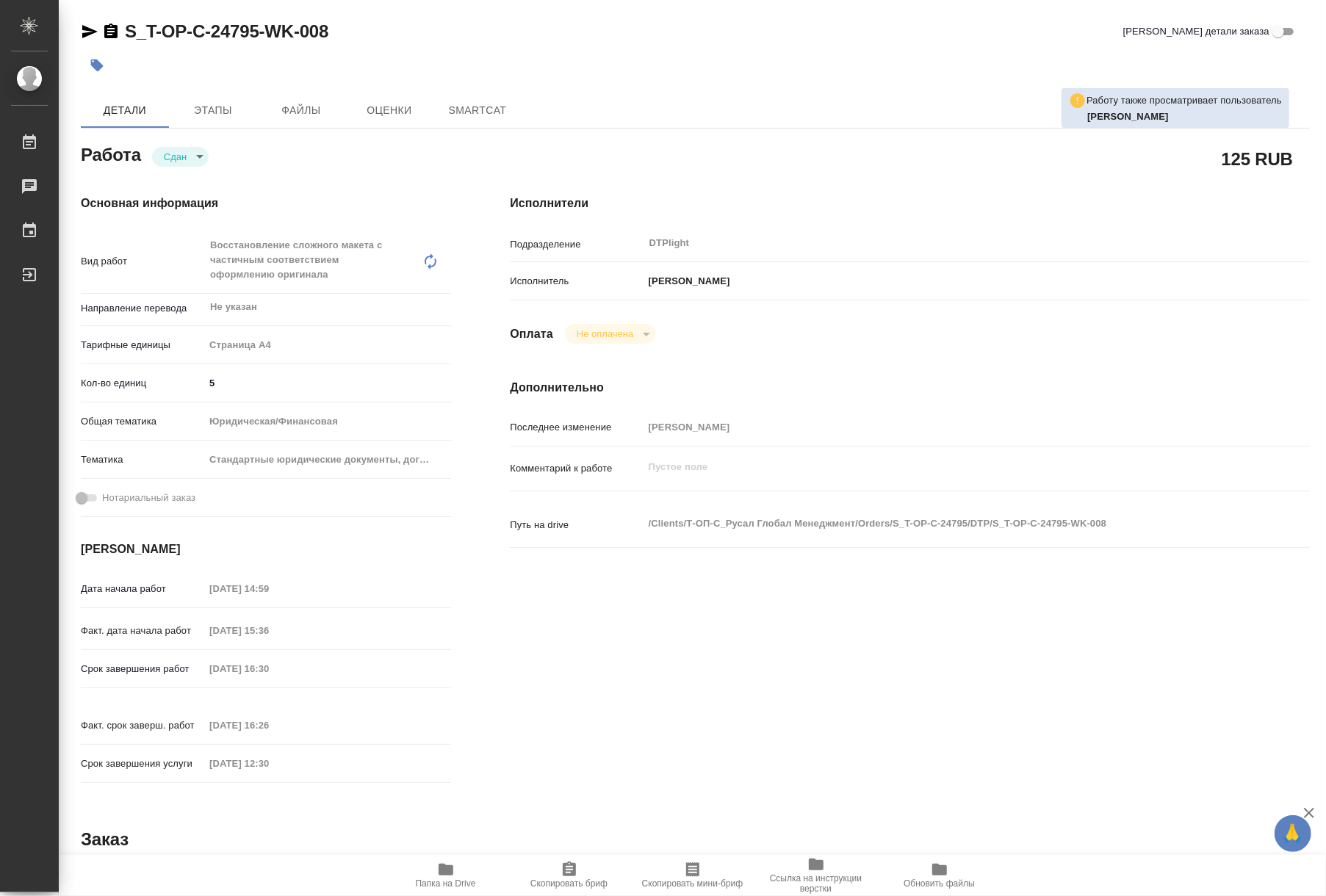
type textarea "x"
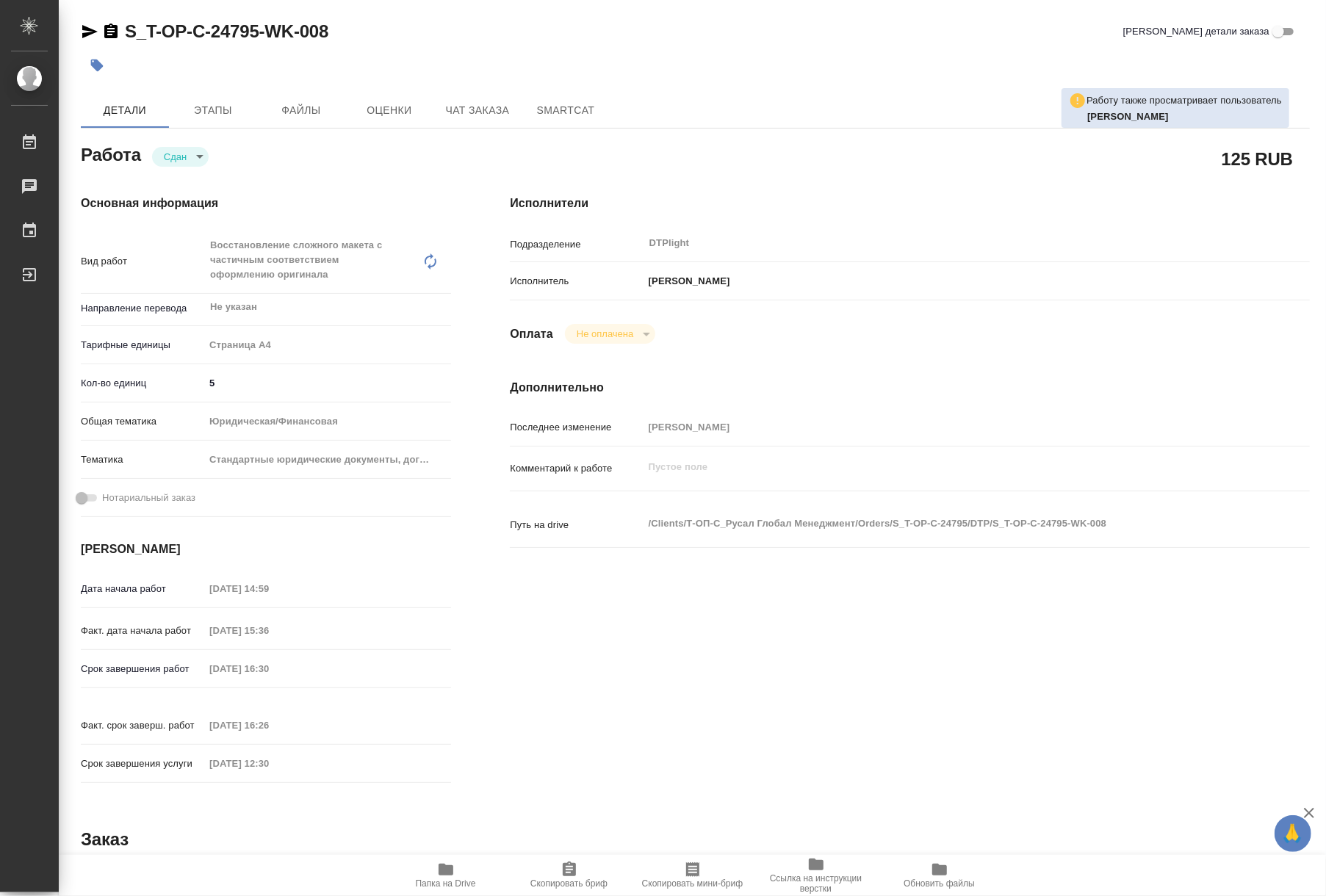
type textarea "x"
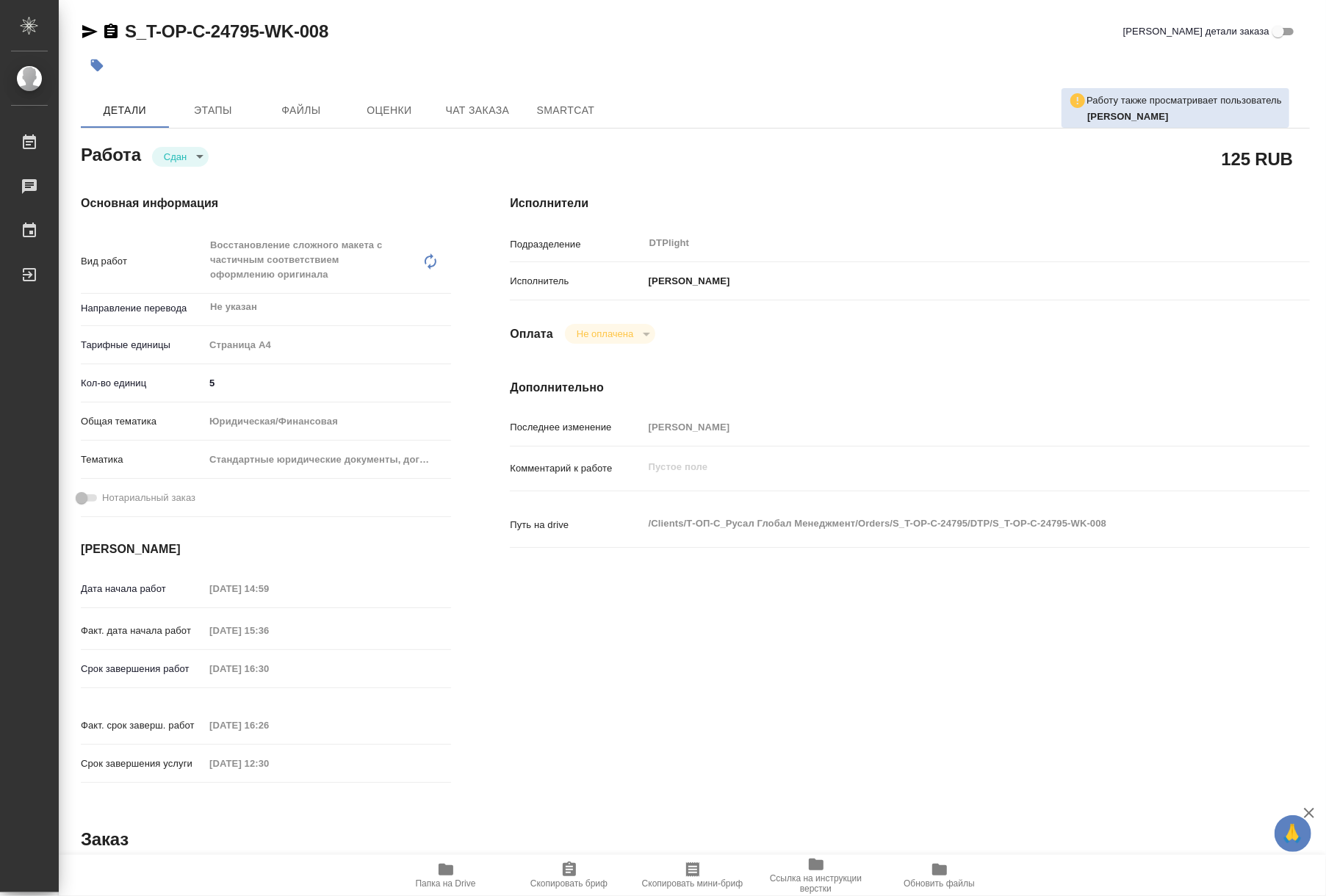
type textarea "x"
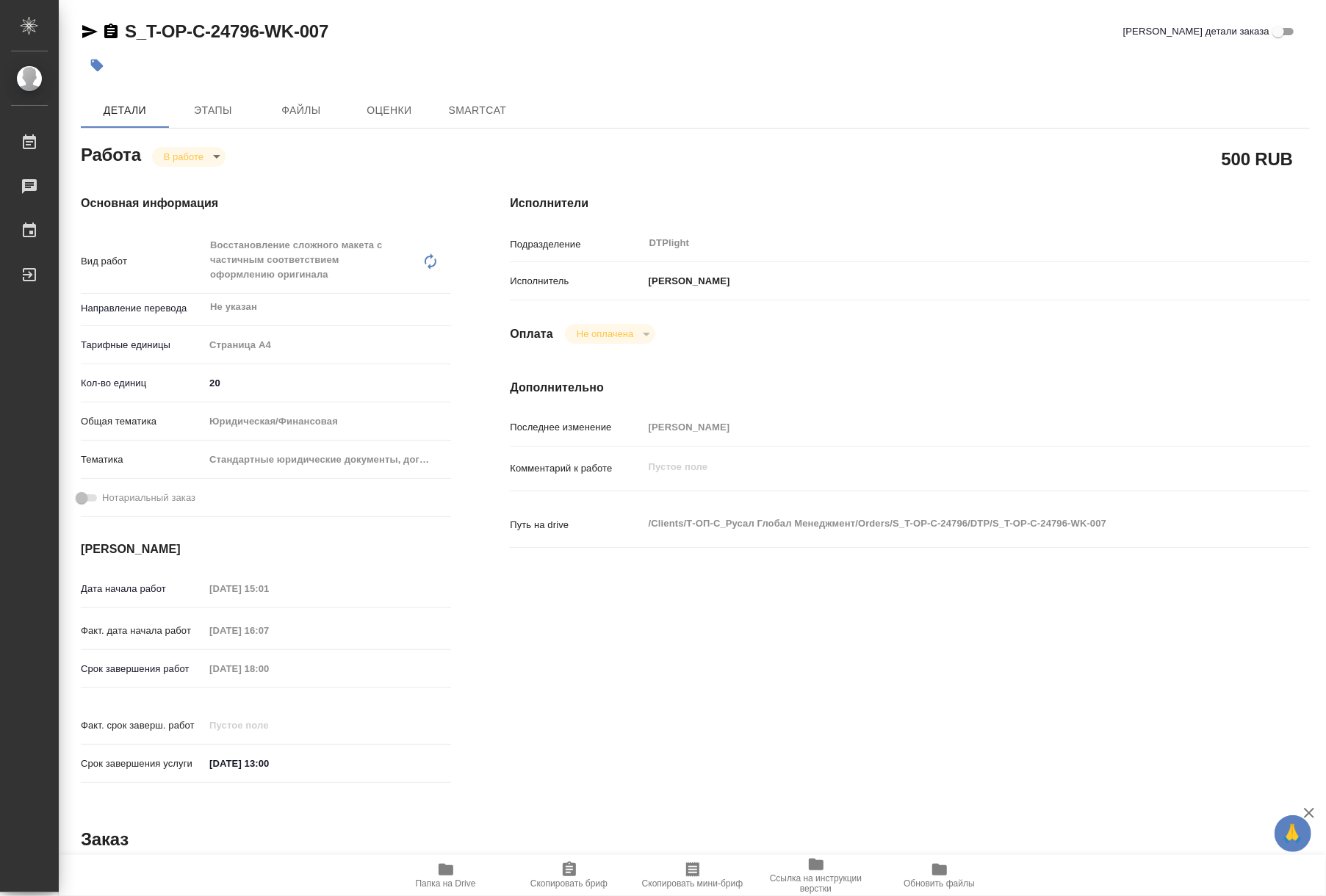
type textarea "x"
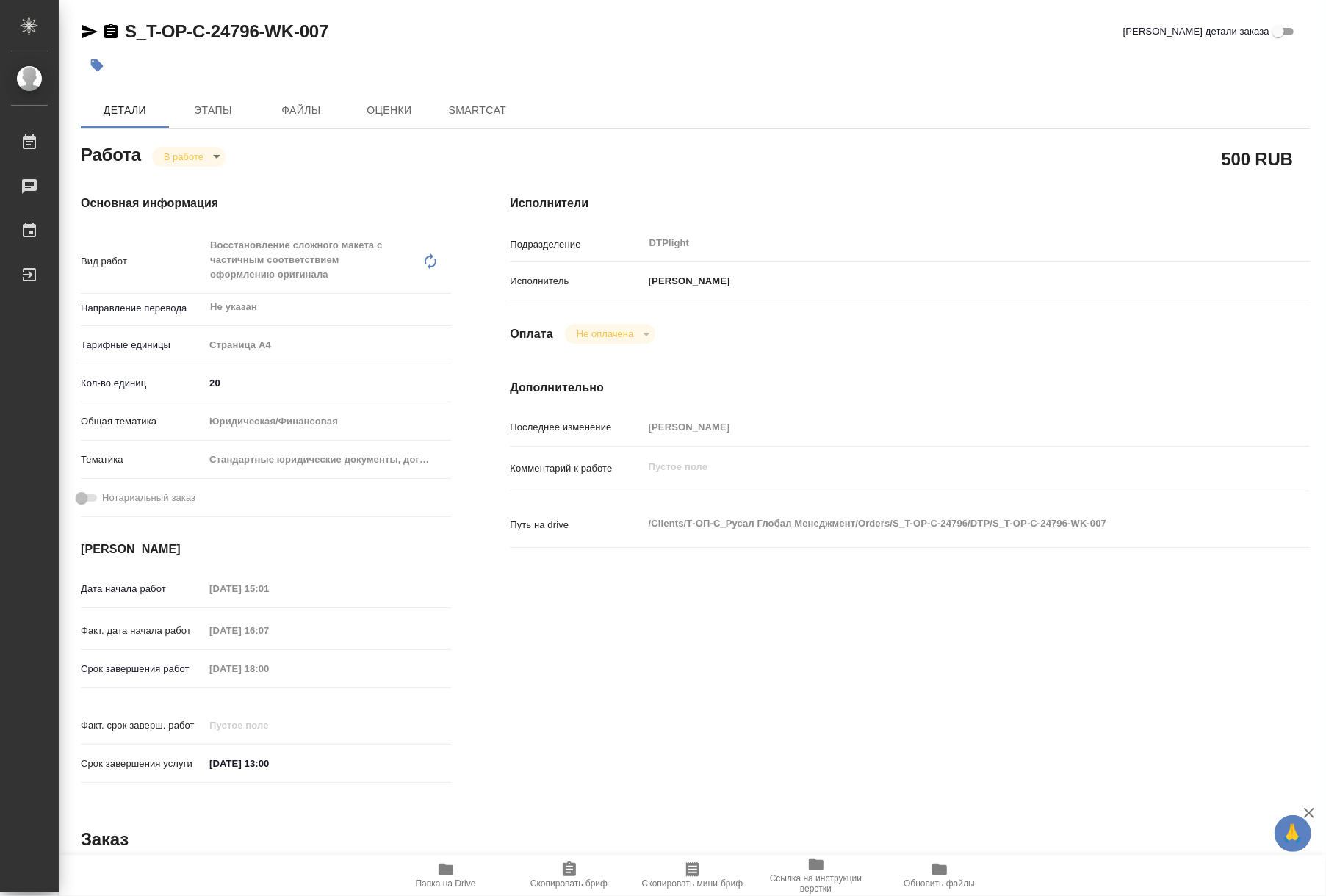
type textarea "x"
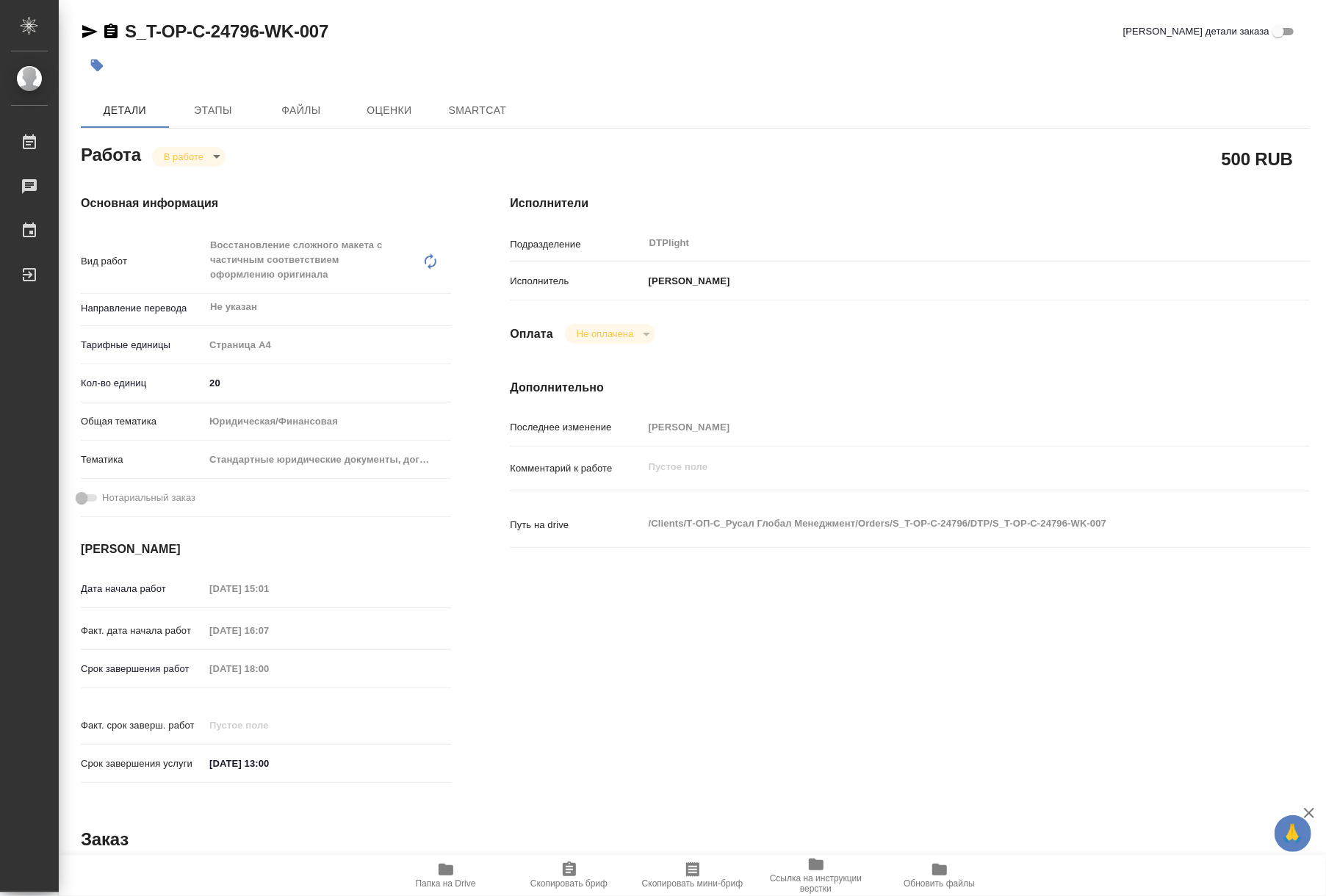
type textarea "x"
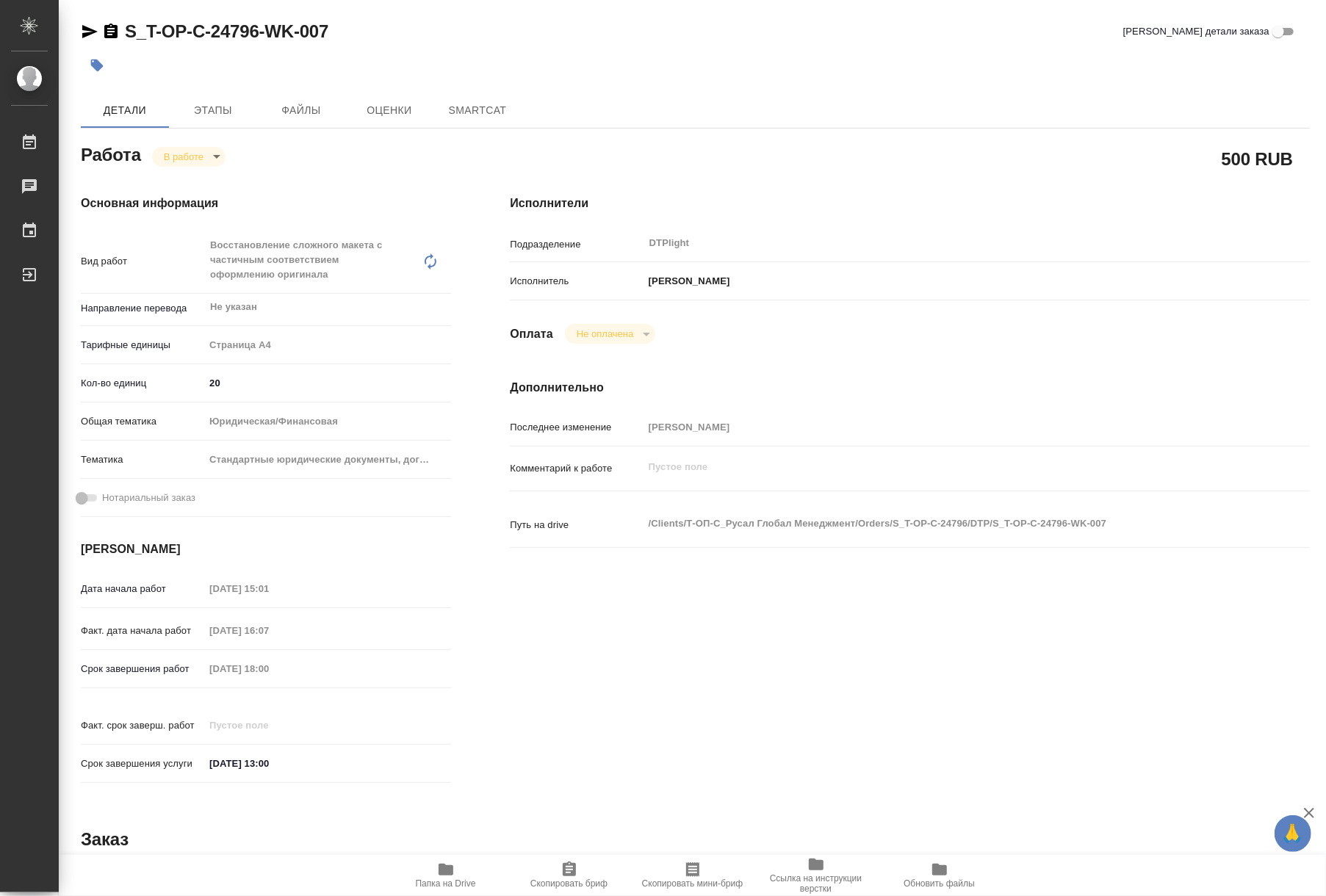
type textarea "x"
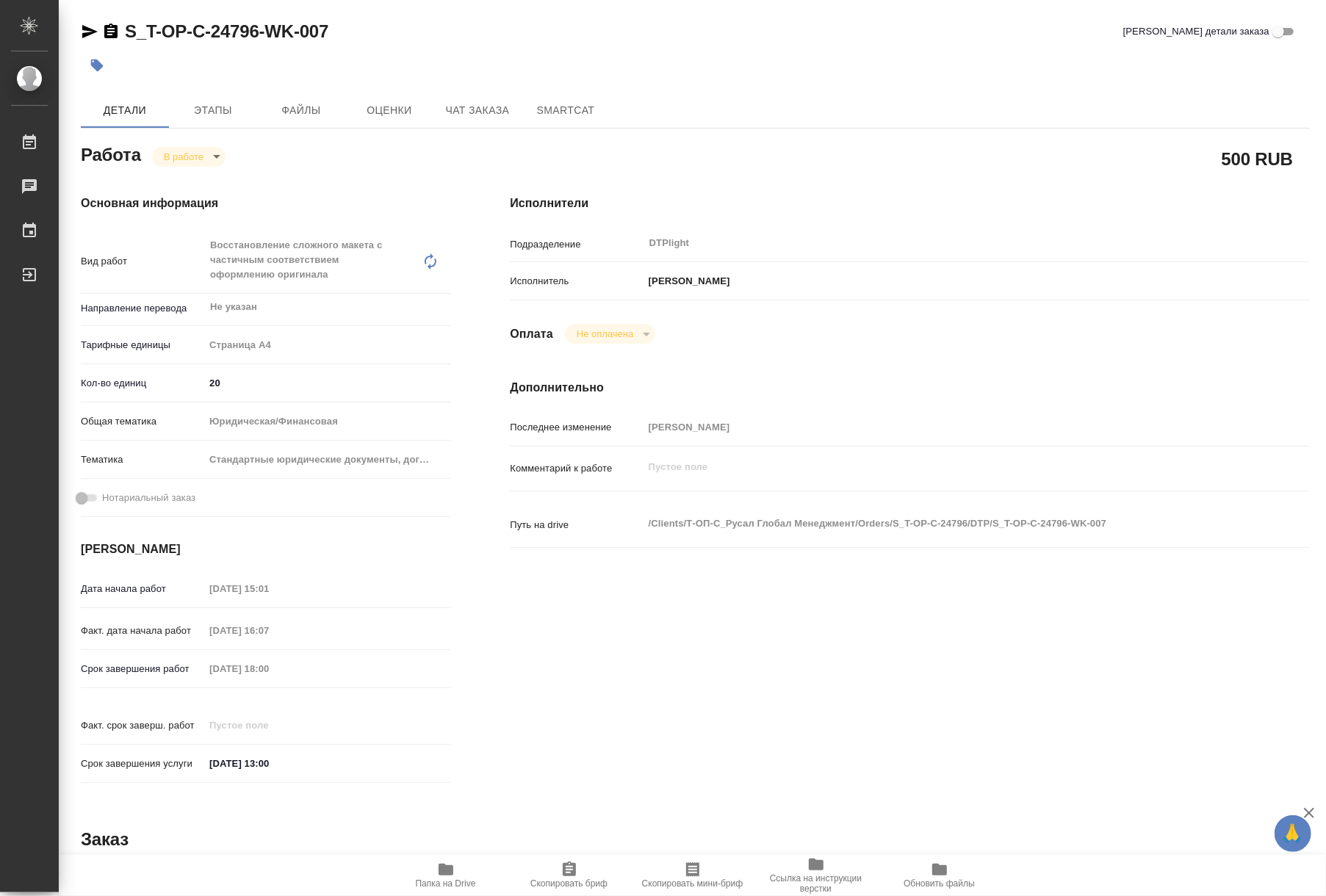
type textarea "x"
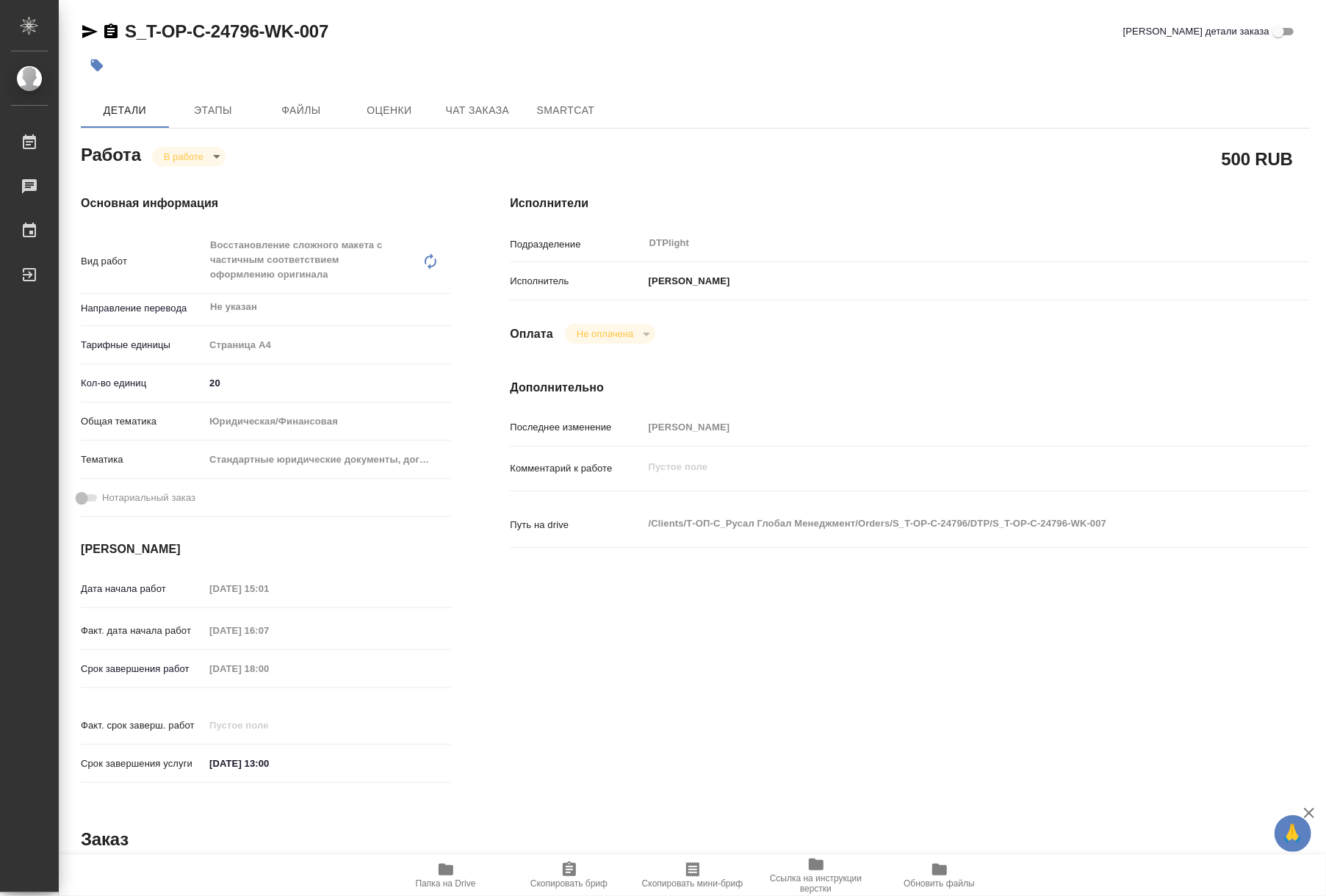
type textarea "x"
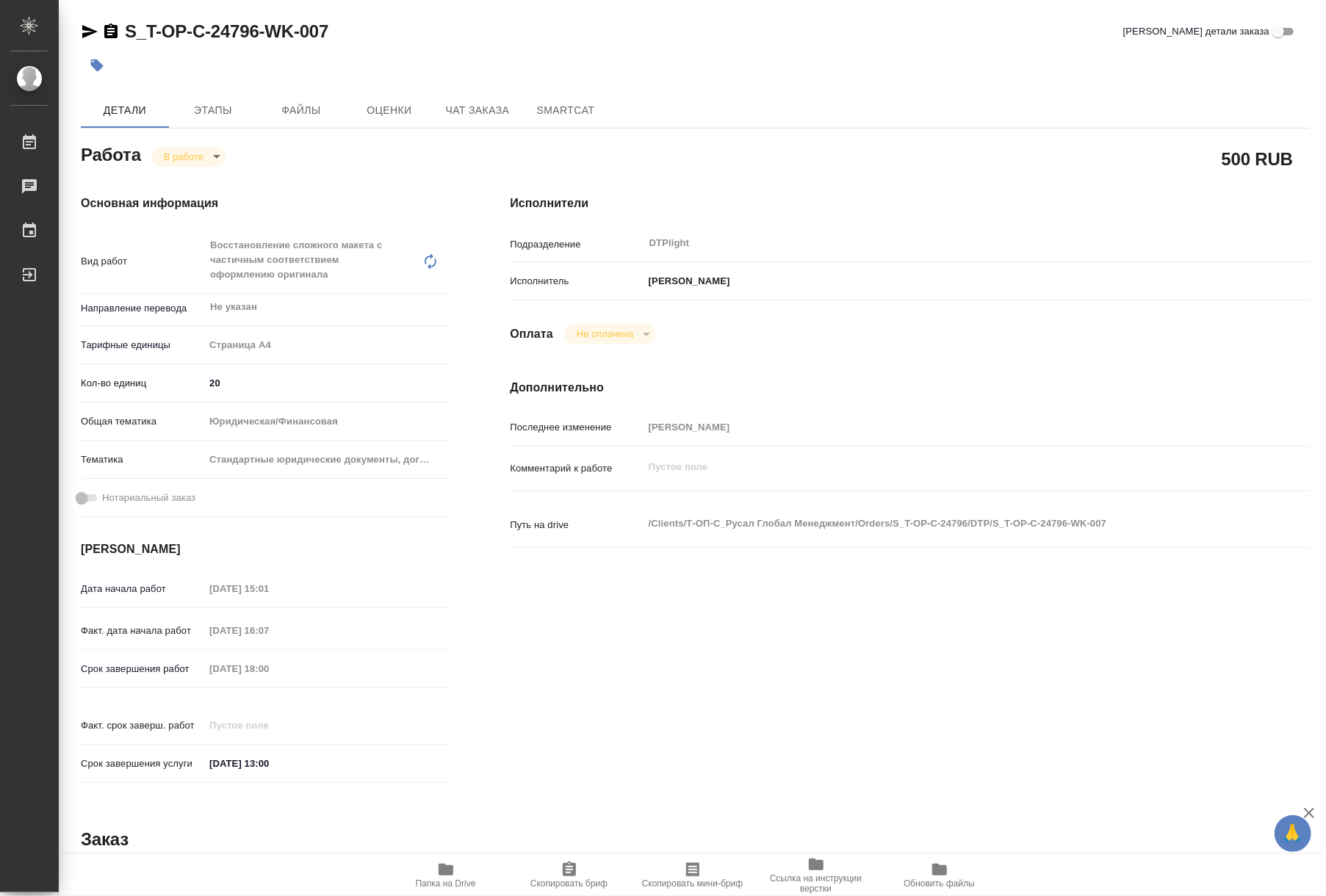
click at [424, 874] on span "Папка на Drive" at bounding box center [446, 875] width 106 height 28
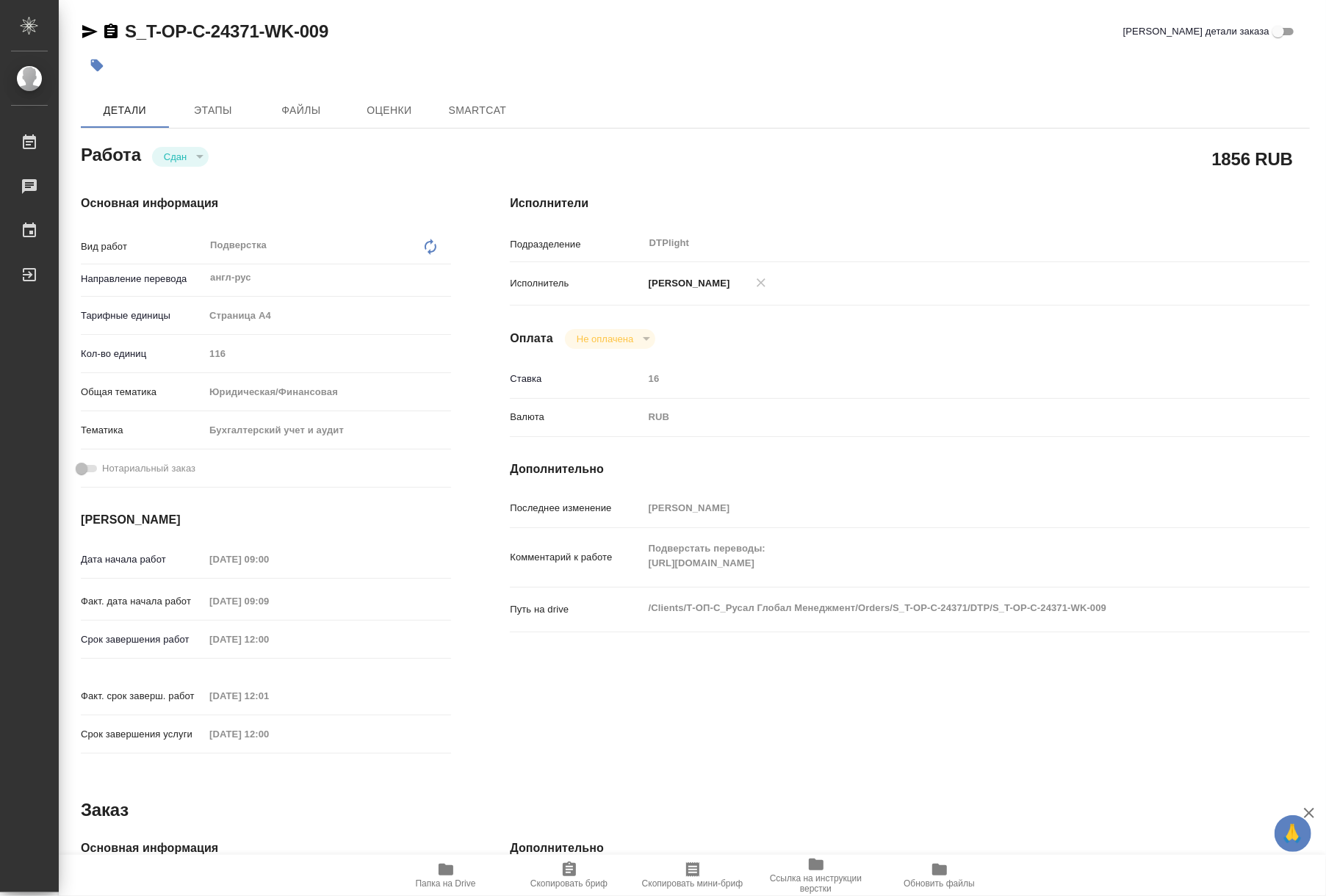
type textarea "x"
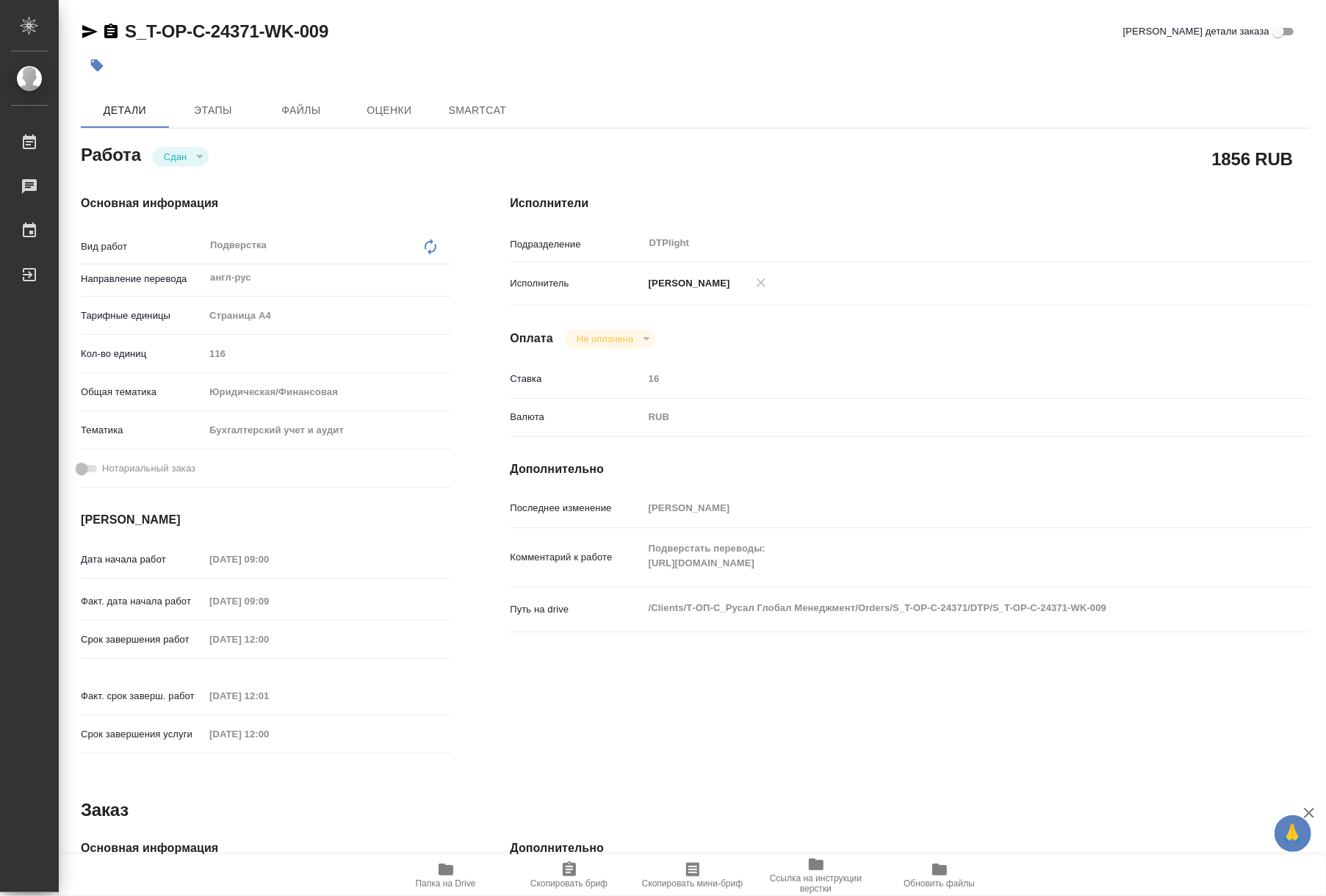
type textarea "x"
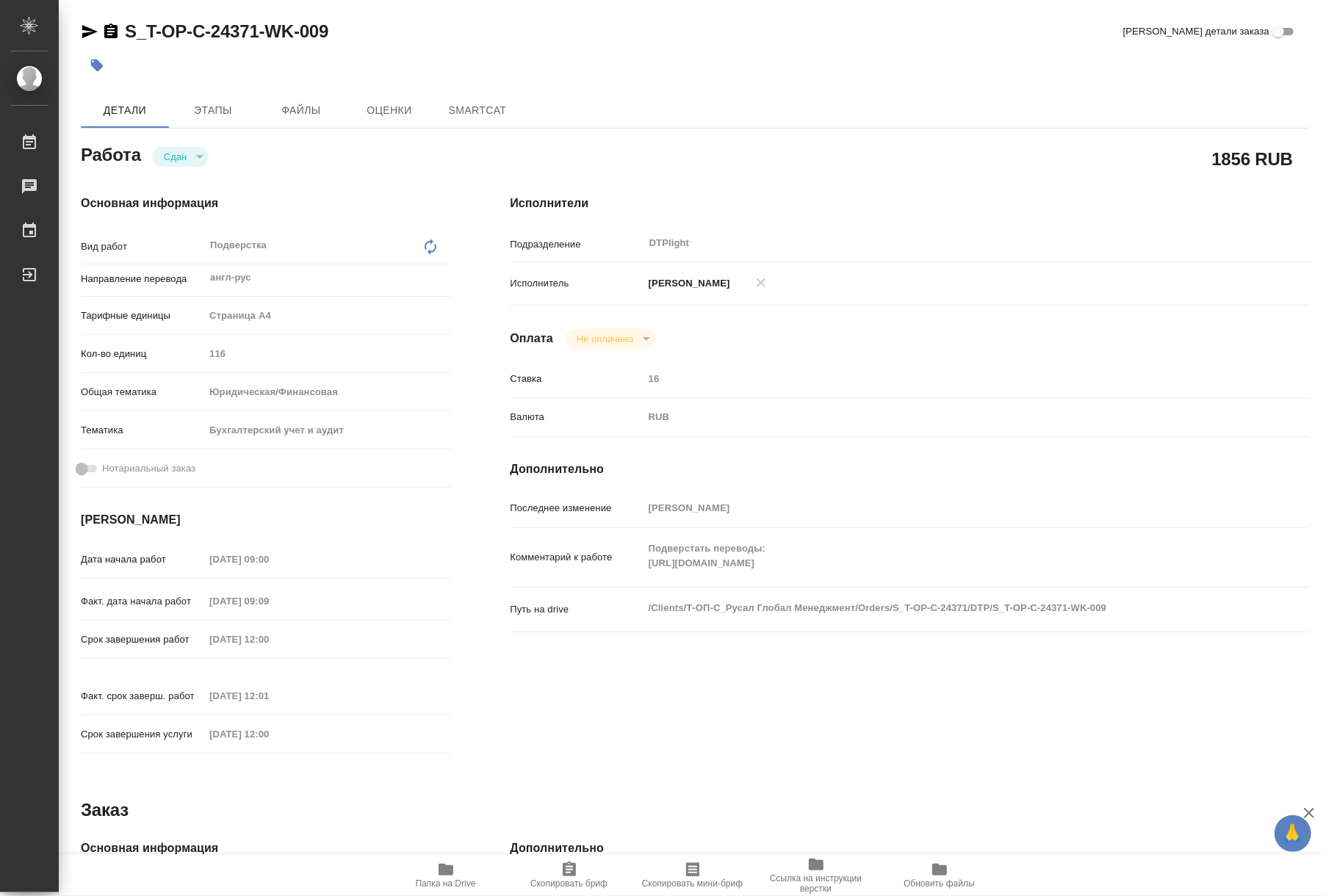
type textarea "x"
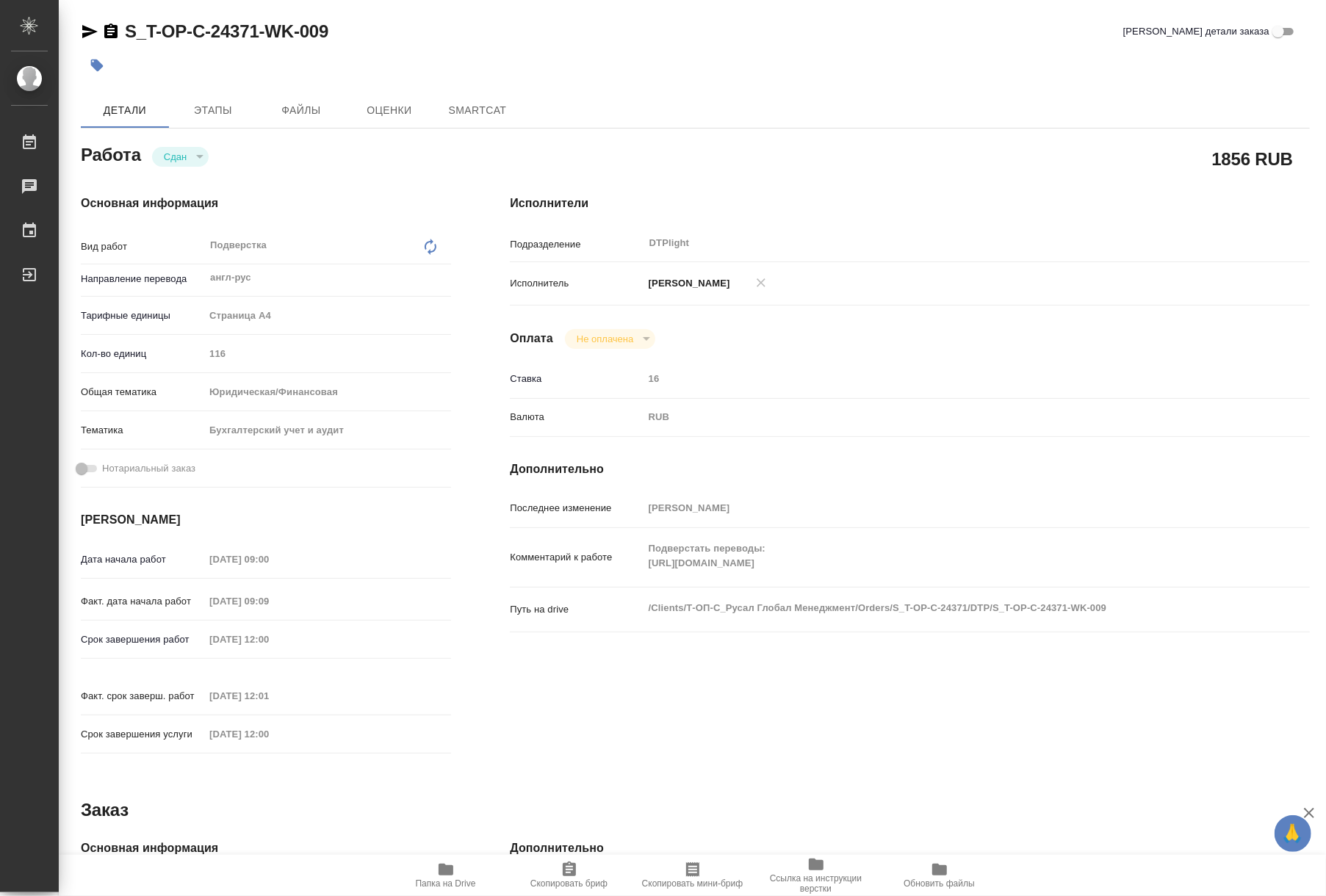
type textarea "x"
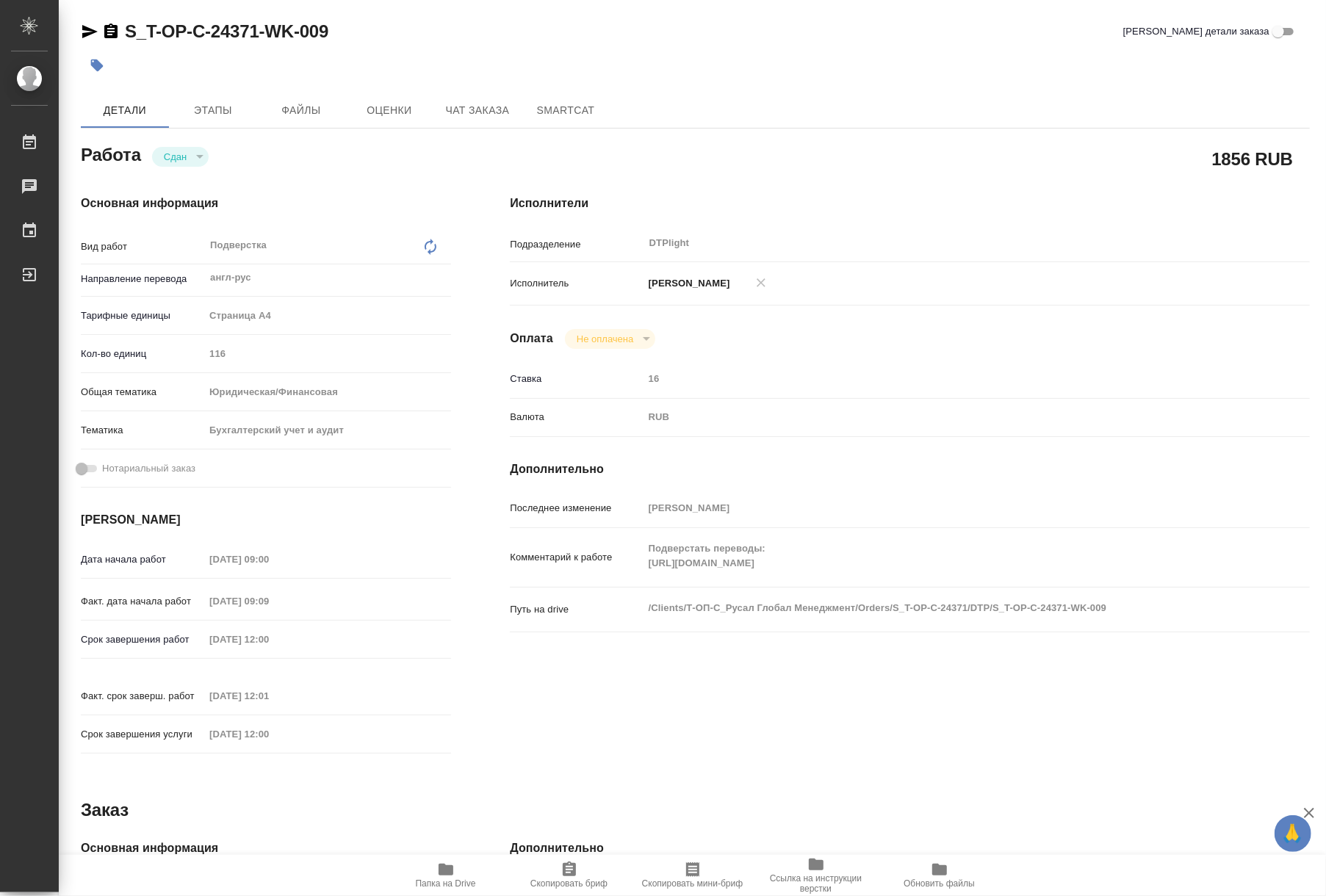
type textarea "x"
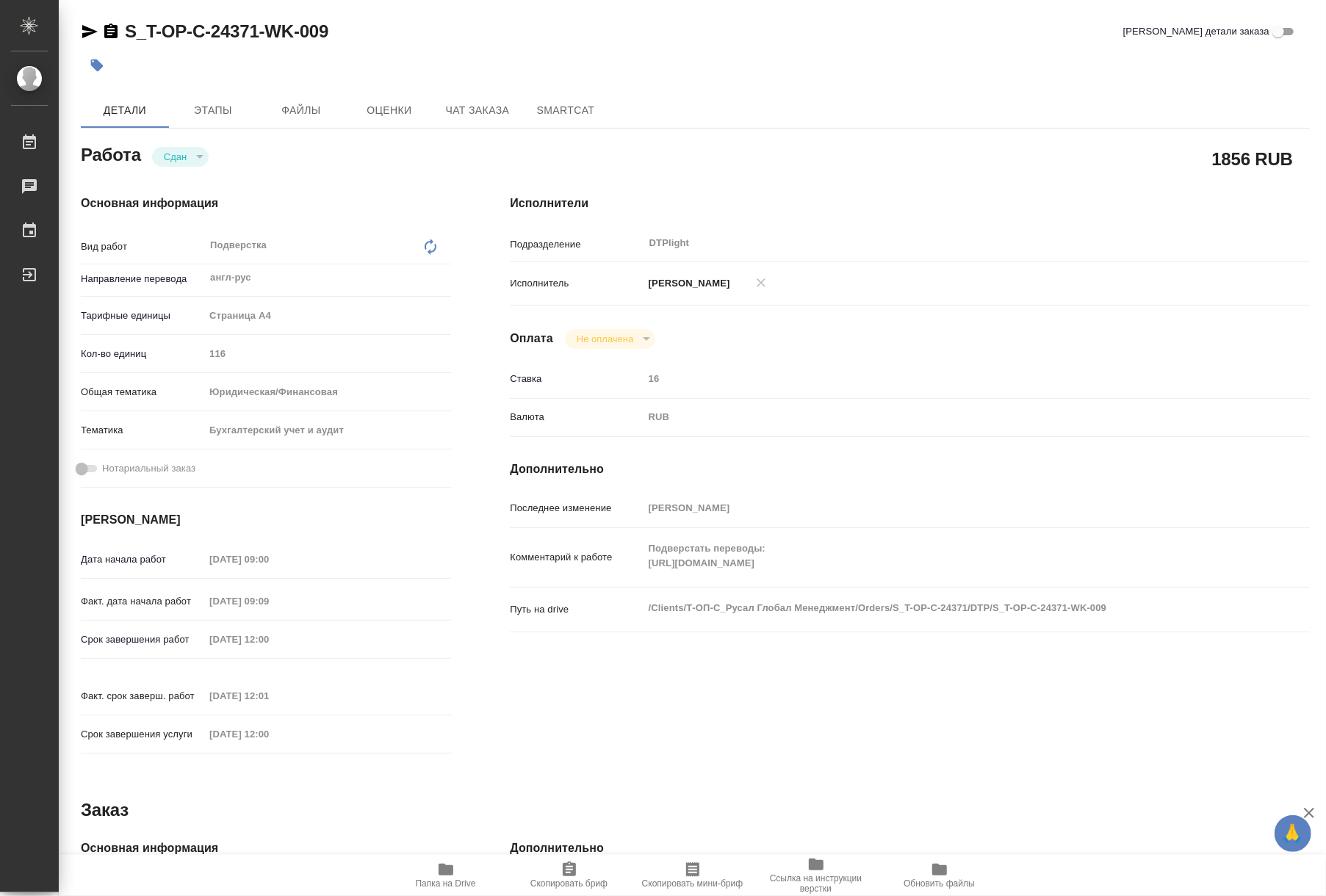
type textarea "x"
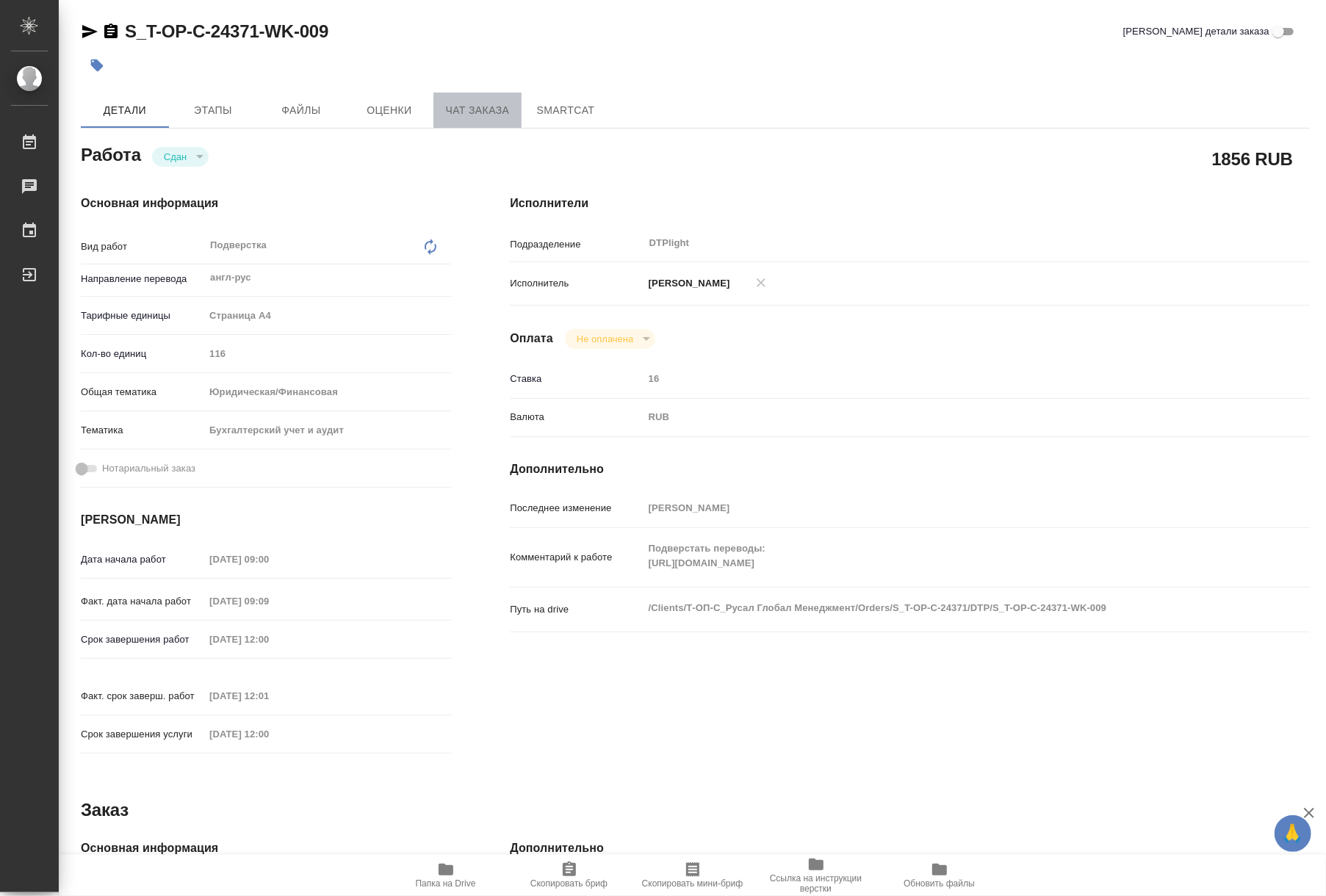
click at [450, 114] on span "Чат заказа" at bounding box center [477, 110] width 70 height 18
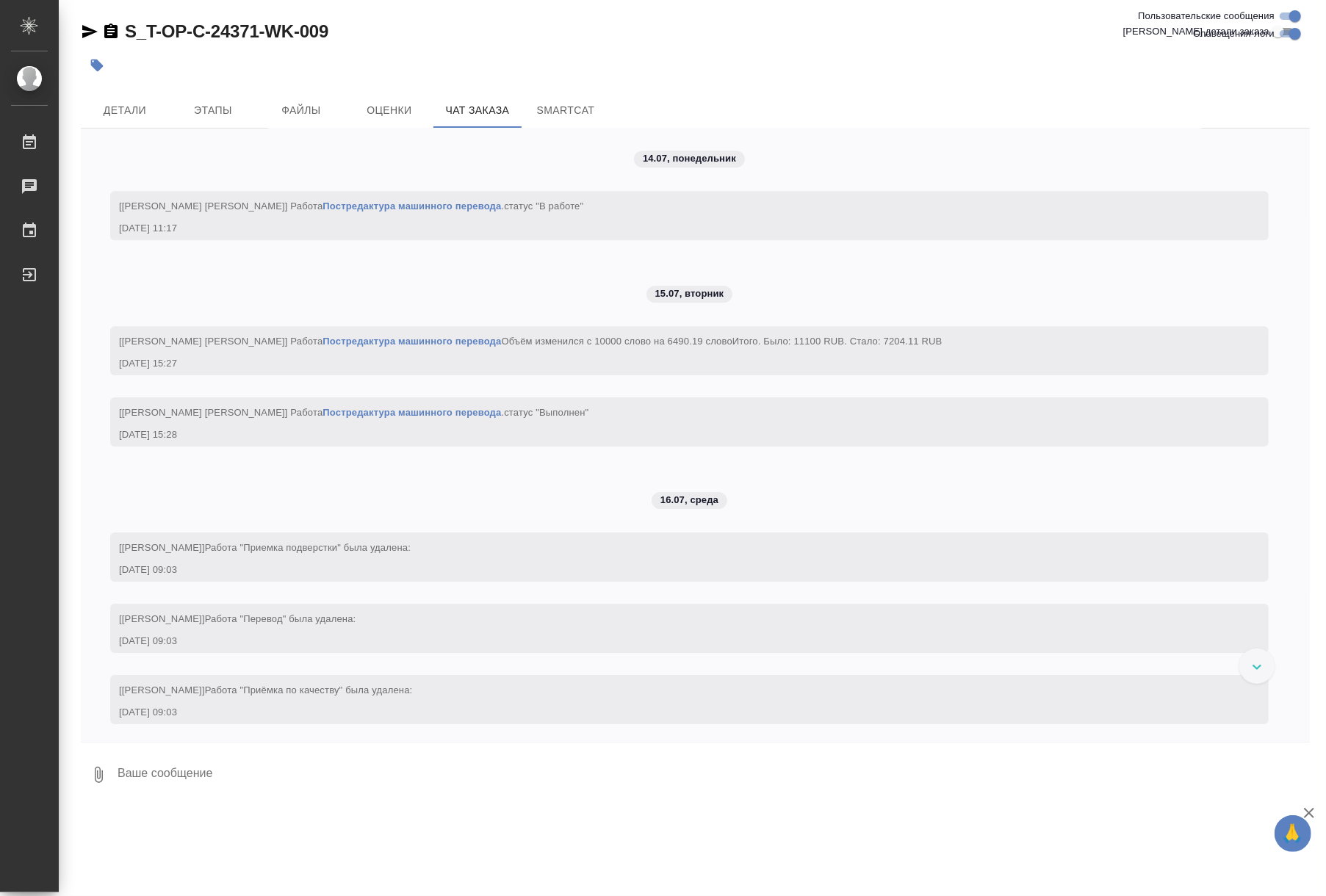
scroll to position [3036, 0]
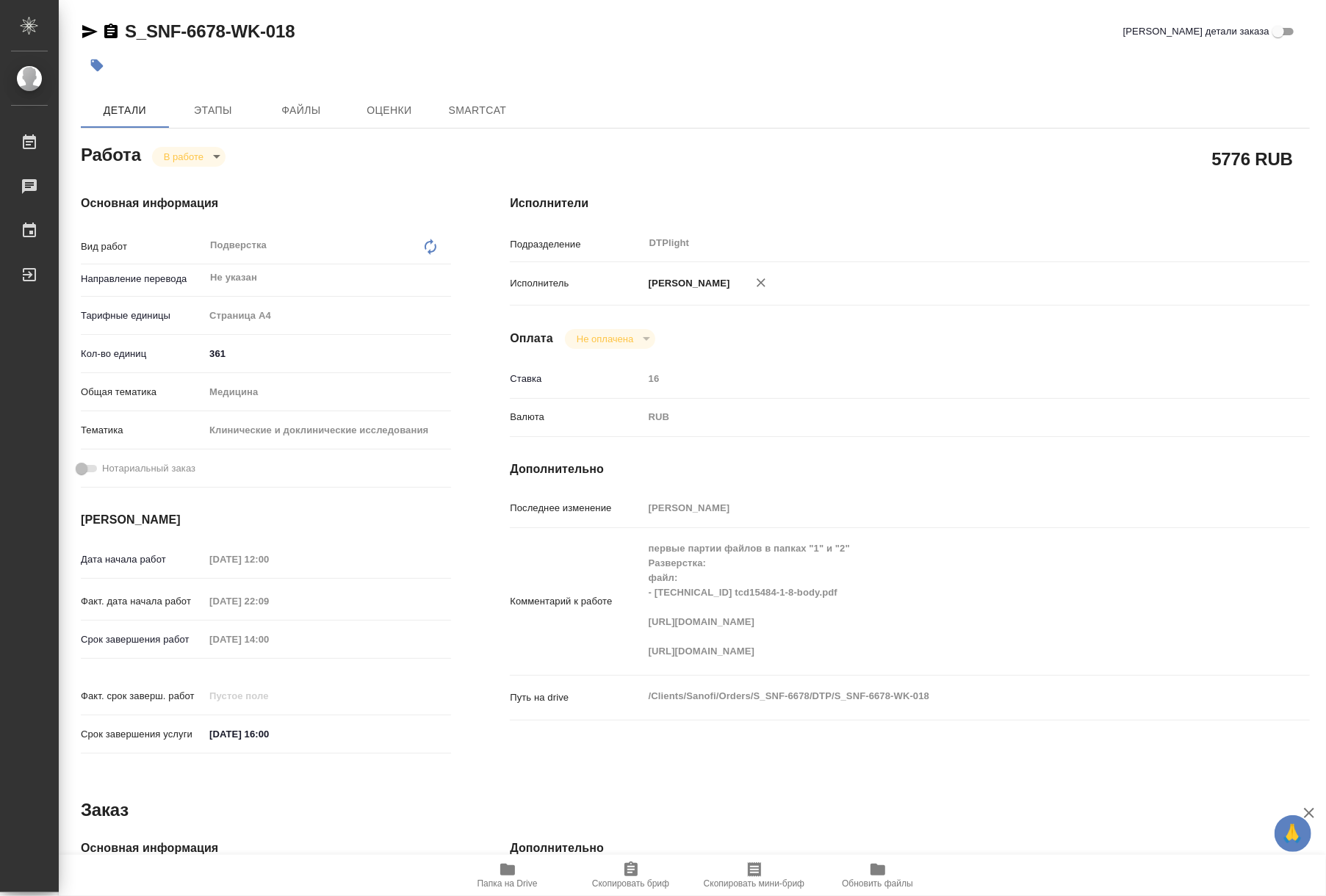
type textarea "x"
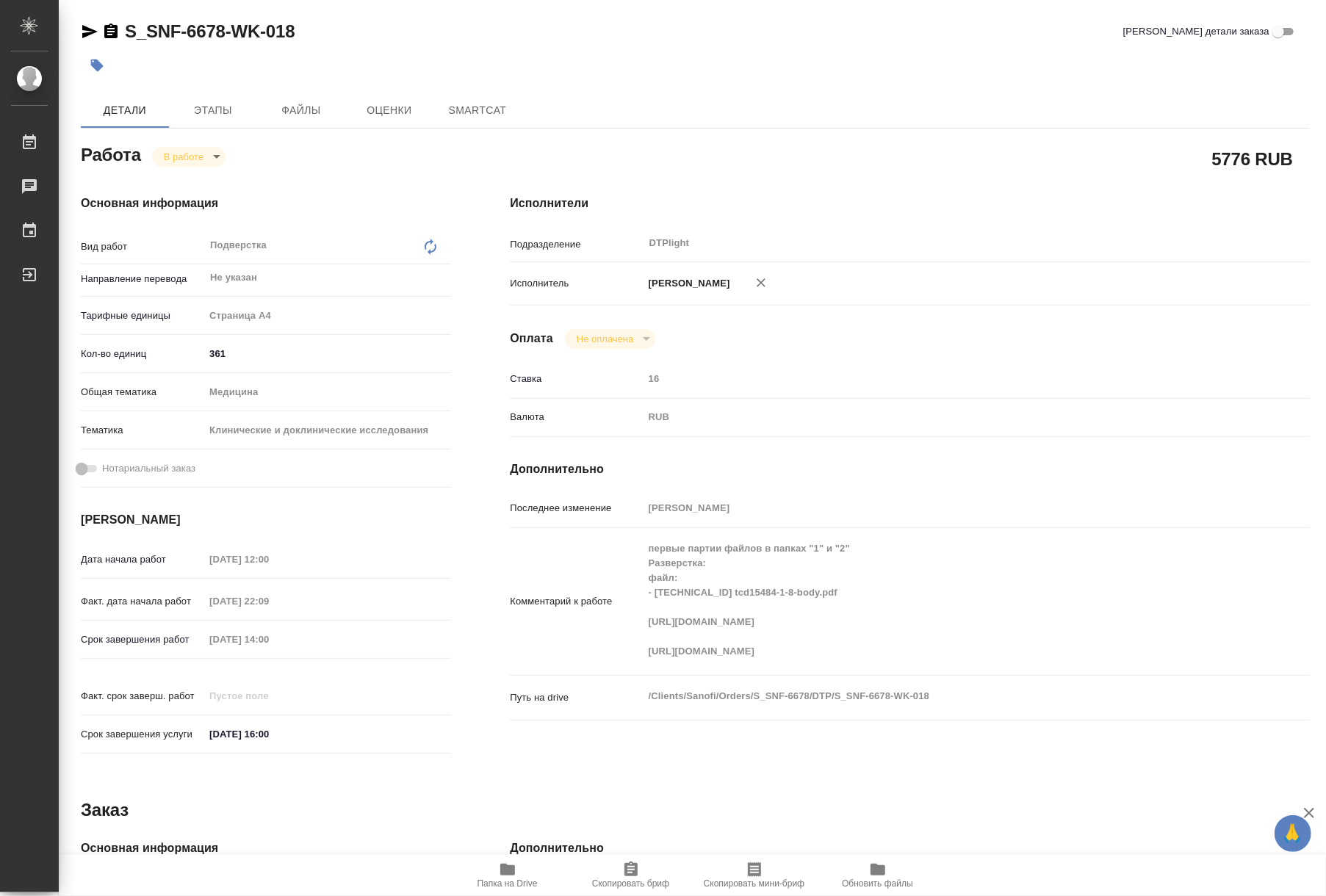
type textarea "x"
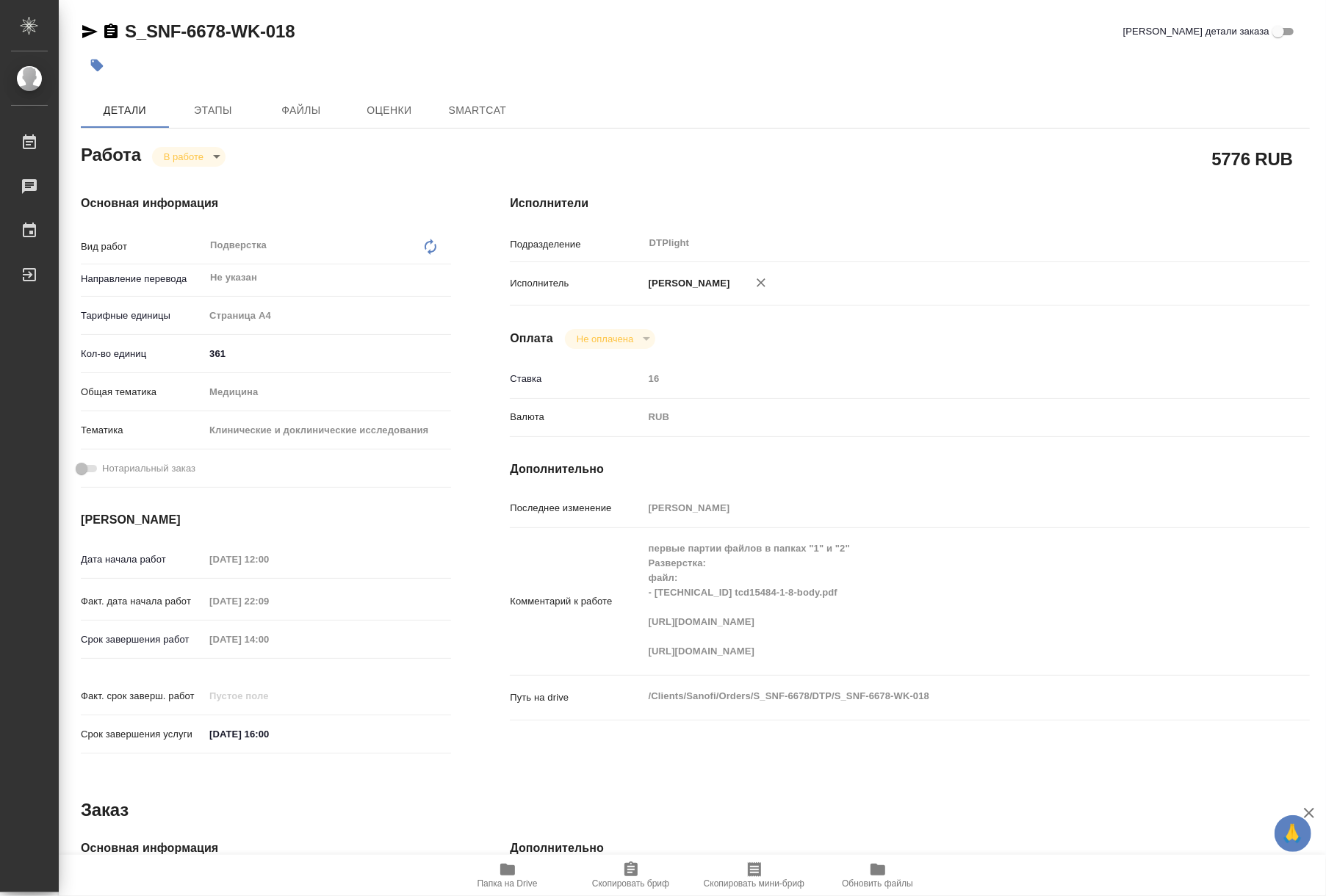
type textarea "x"
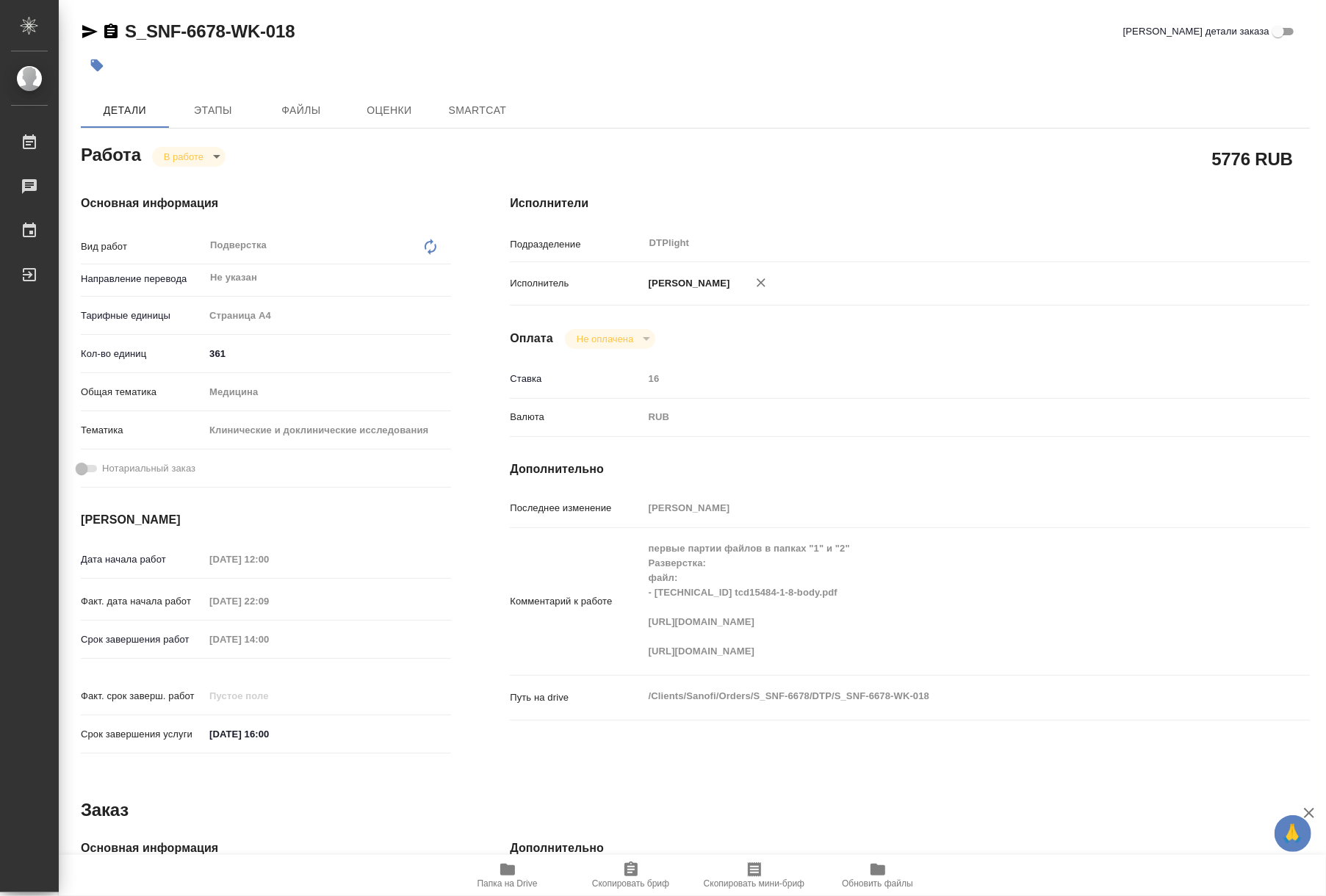
type textarea "x"
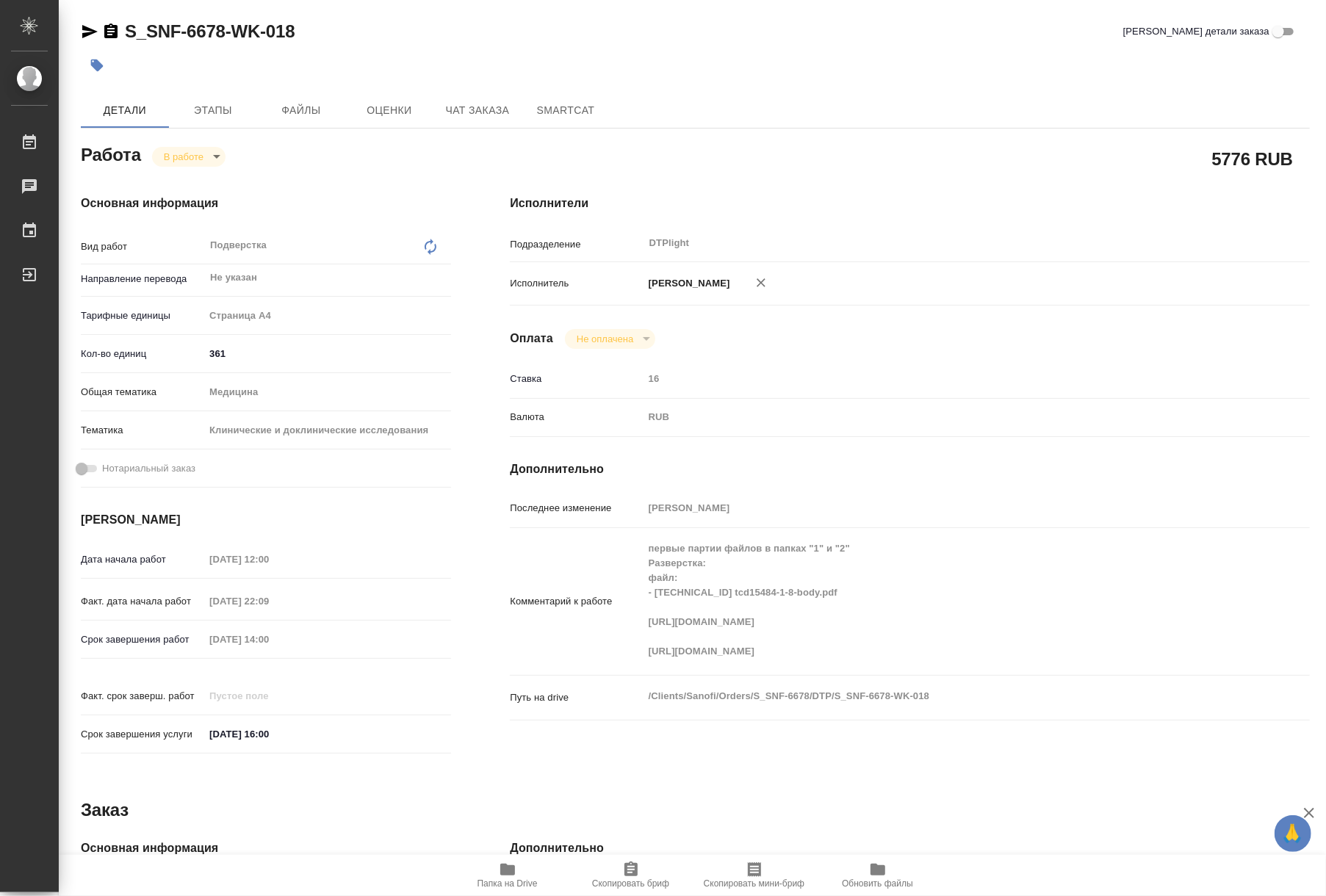
type textarea "x"
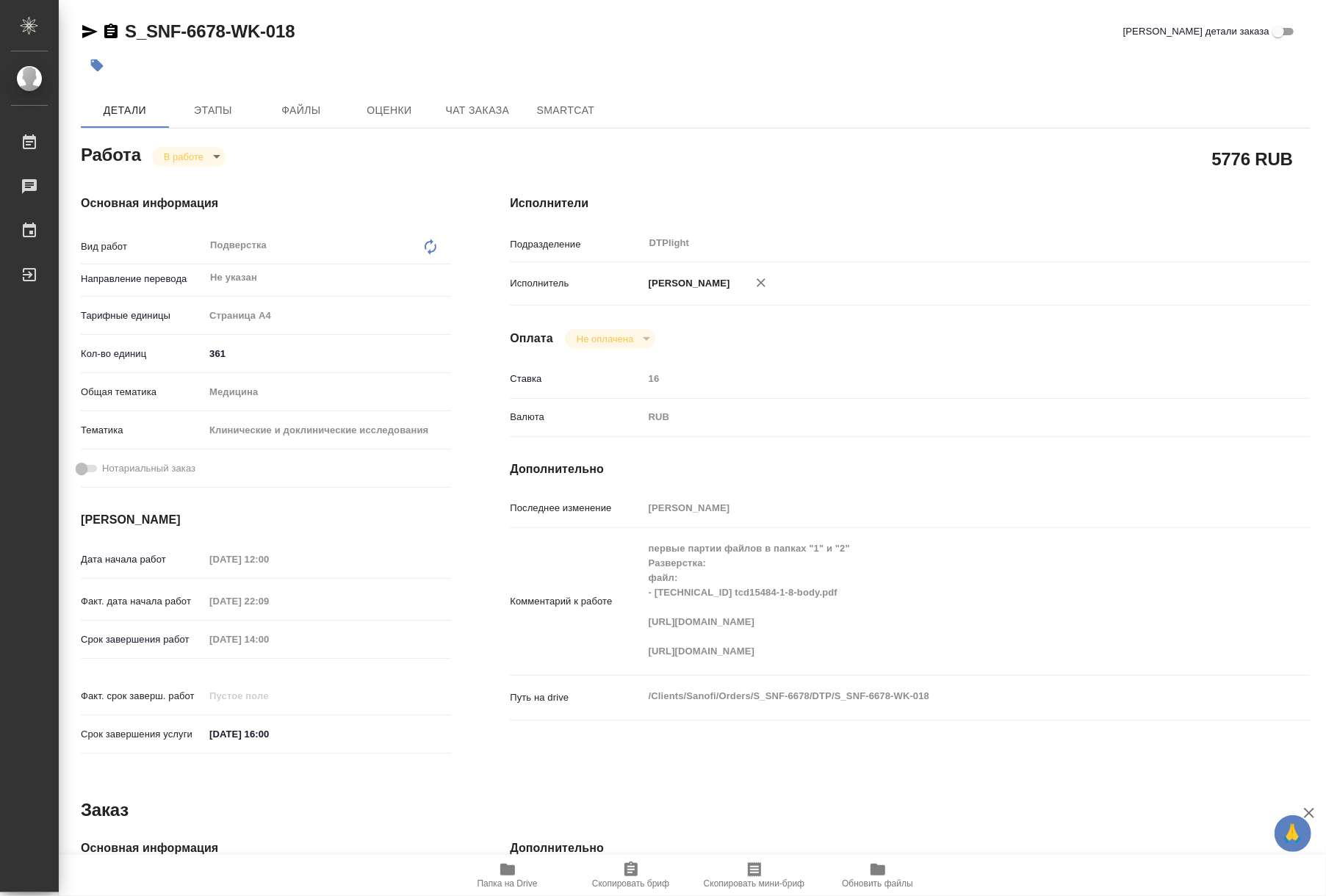
type textarea "x"
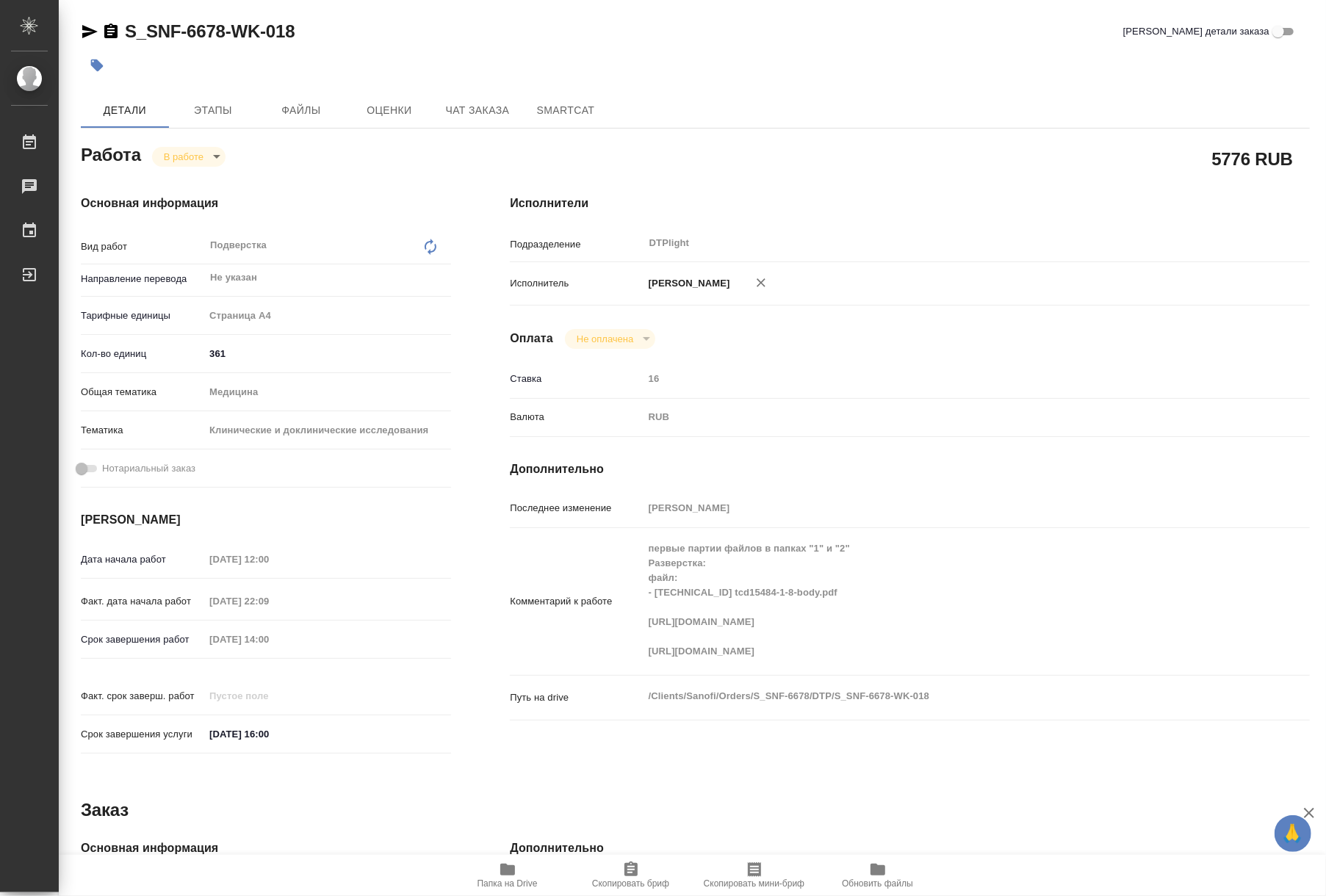
type textarea "x"
